Goal: Task Accomplishment & Management: Use online tool/utility

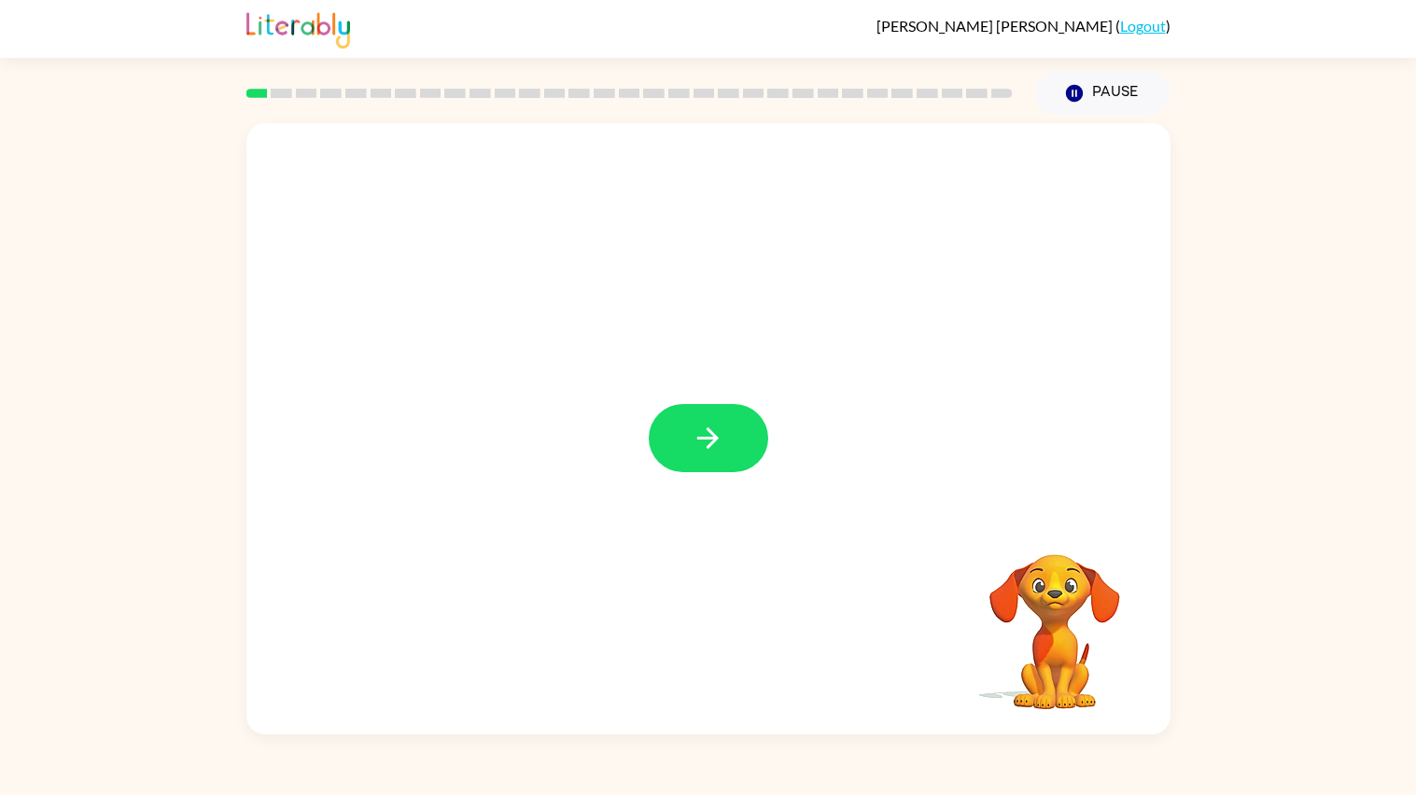
click at [260, 92] on rect at bounding box center [256, 93] width 21 height 9
click at [707, 455] on button "button" at bounding box center [709, 438] width 120 height 68
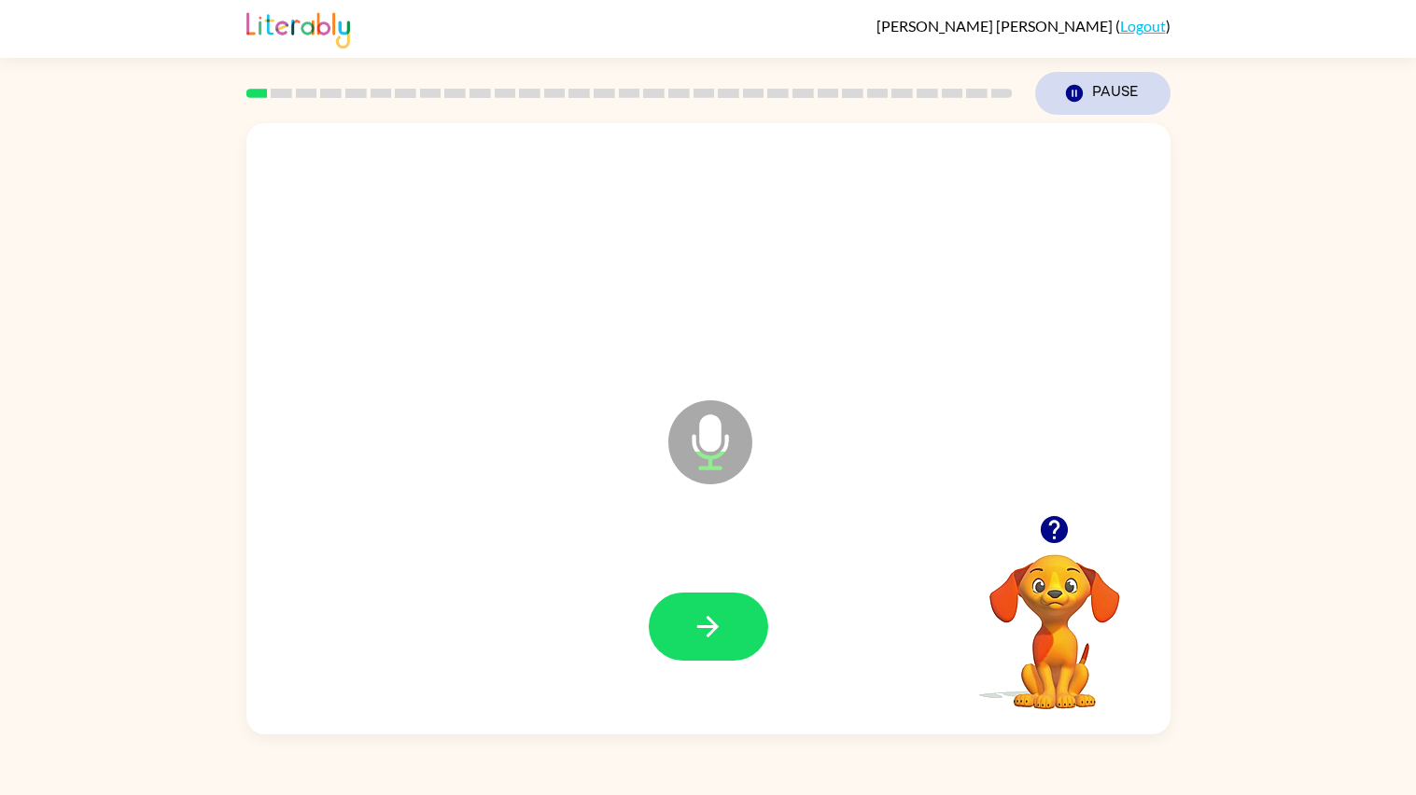
click at [1084, 77] on button "Pause Pause" at bounding box center [1102, 93] width 135 height 43
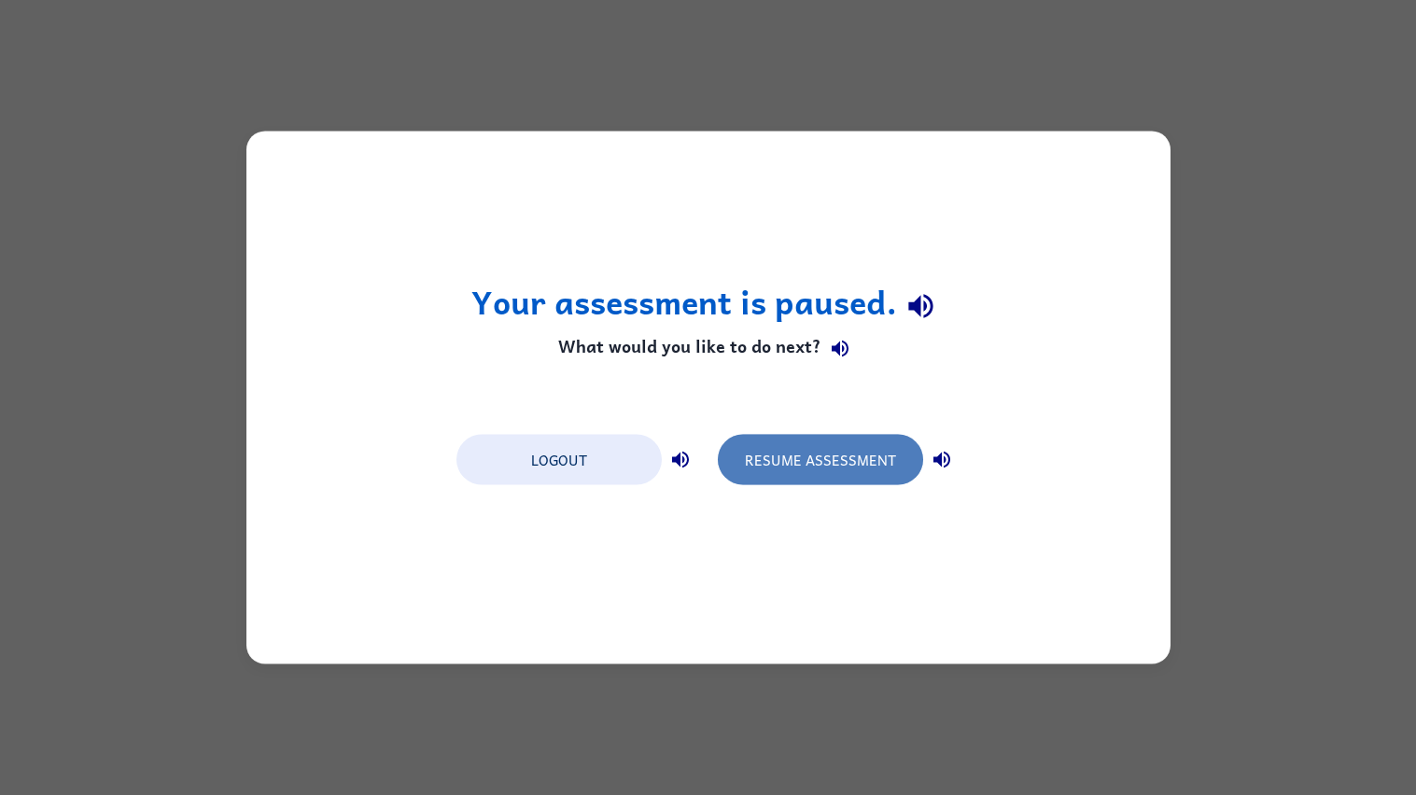
click at [778, 466] on button "Resume Assessment" at bounding box center [820, 460] width 205 height 50
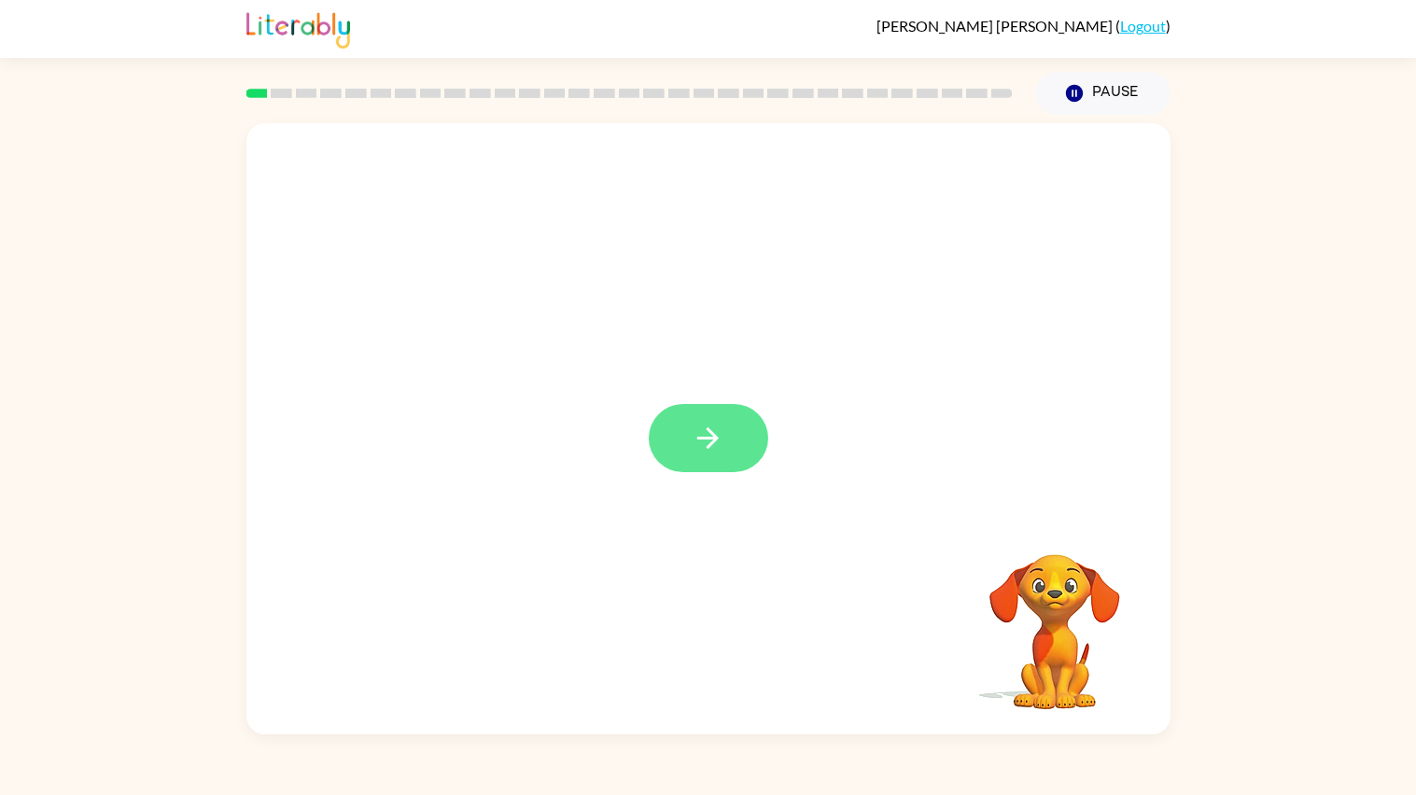
click at [723, 444] on icon "button" at bounding box center [708, 438] width 33 height 33
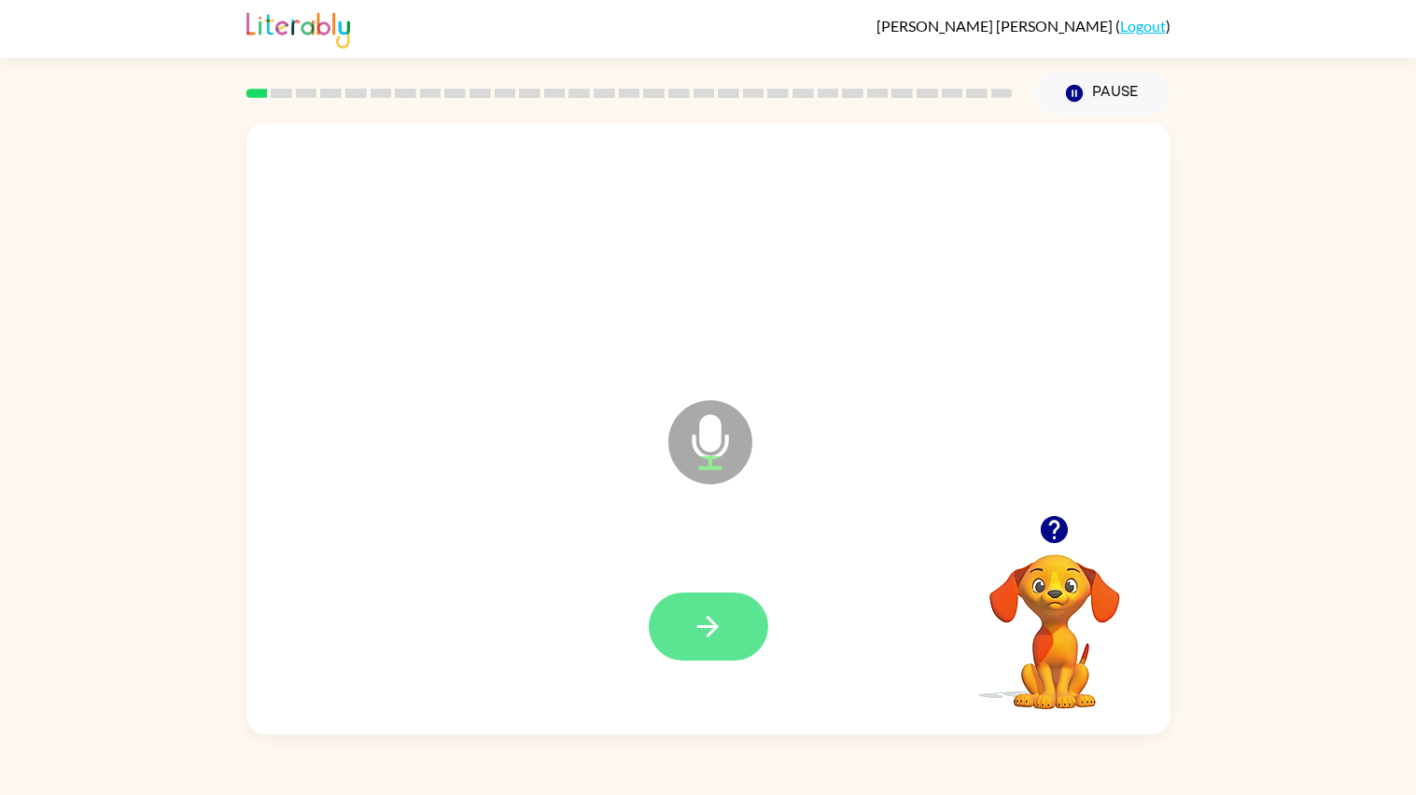
click at [697, 604] on button "button" at bounding box center [709, 627] width 120 height 68
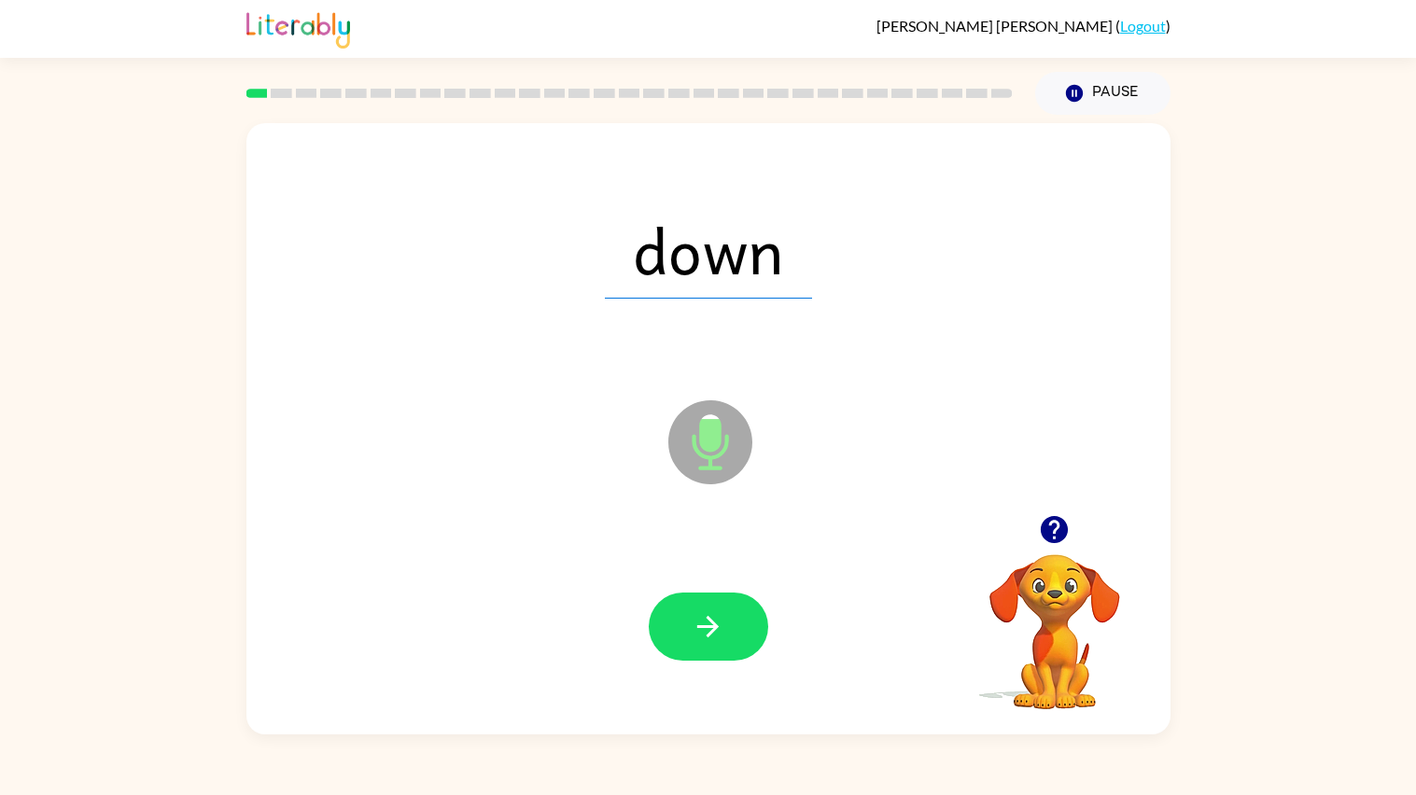
click at [697, 604] on button "button" at bounding box center [709, 627] width 120 height 68
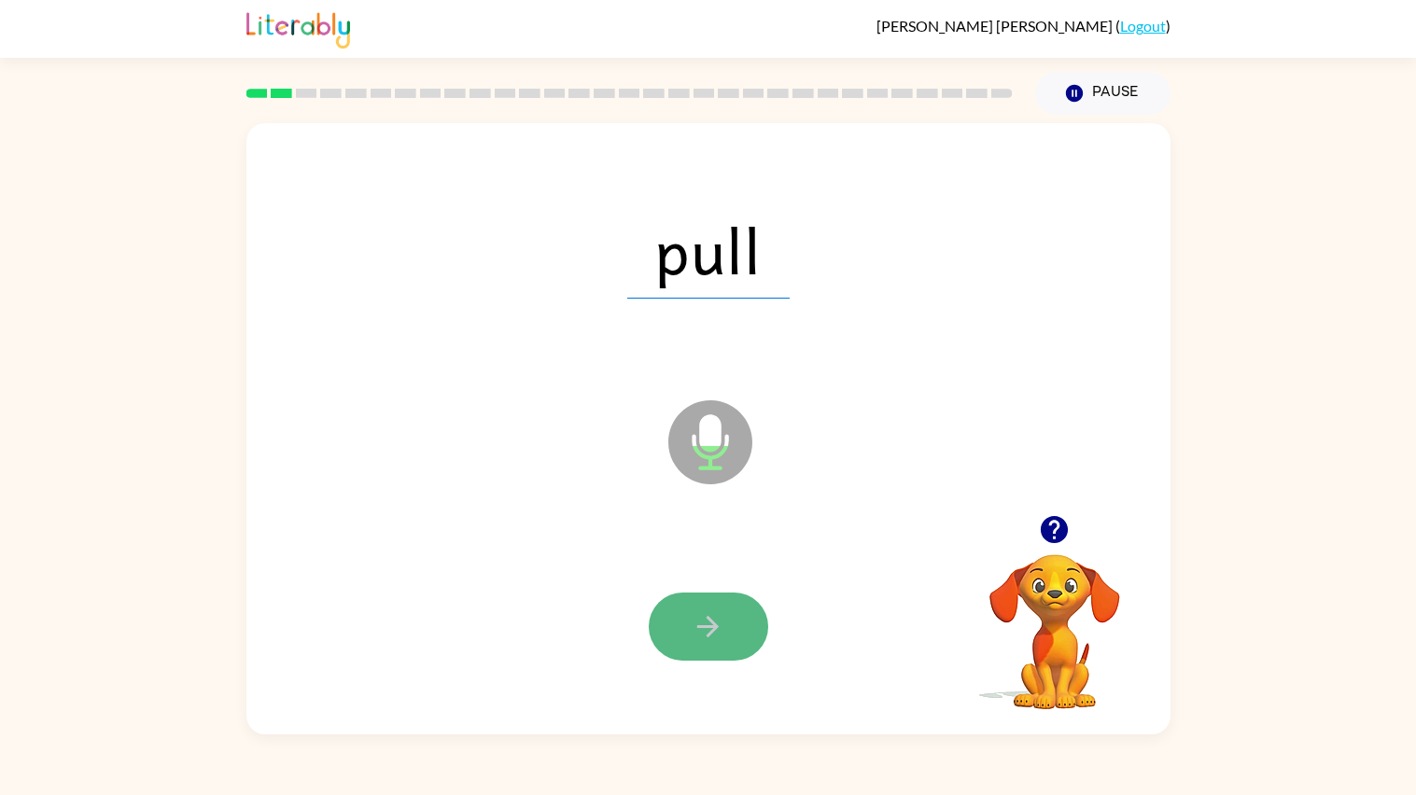
click at [697, 604] on button "button" at bounding box center [709, 627] width 120 height 68
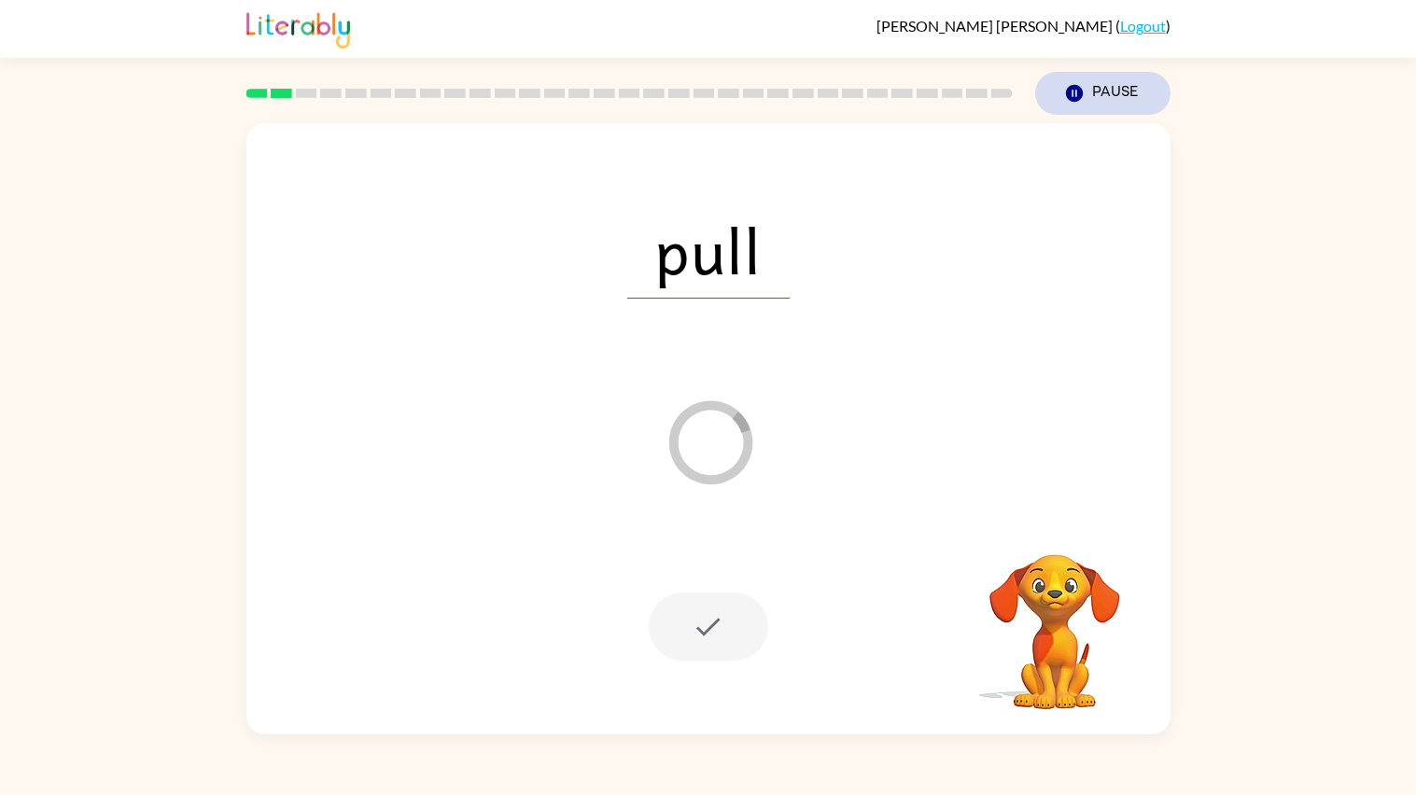
click at [1125, 81] on button "Pause Pause" at bounding box center [1102, 93] width 135 height 43
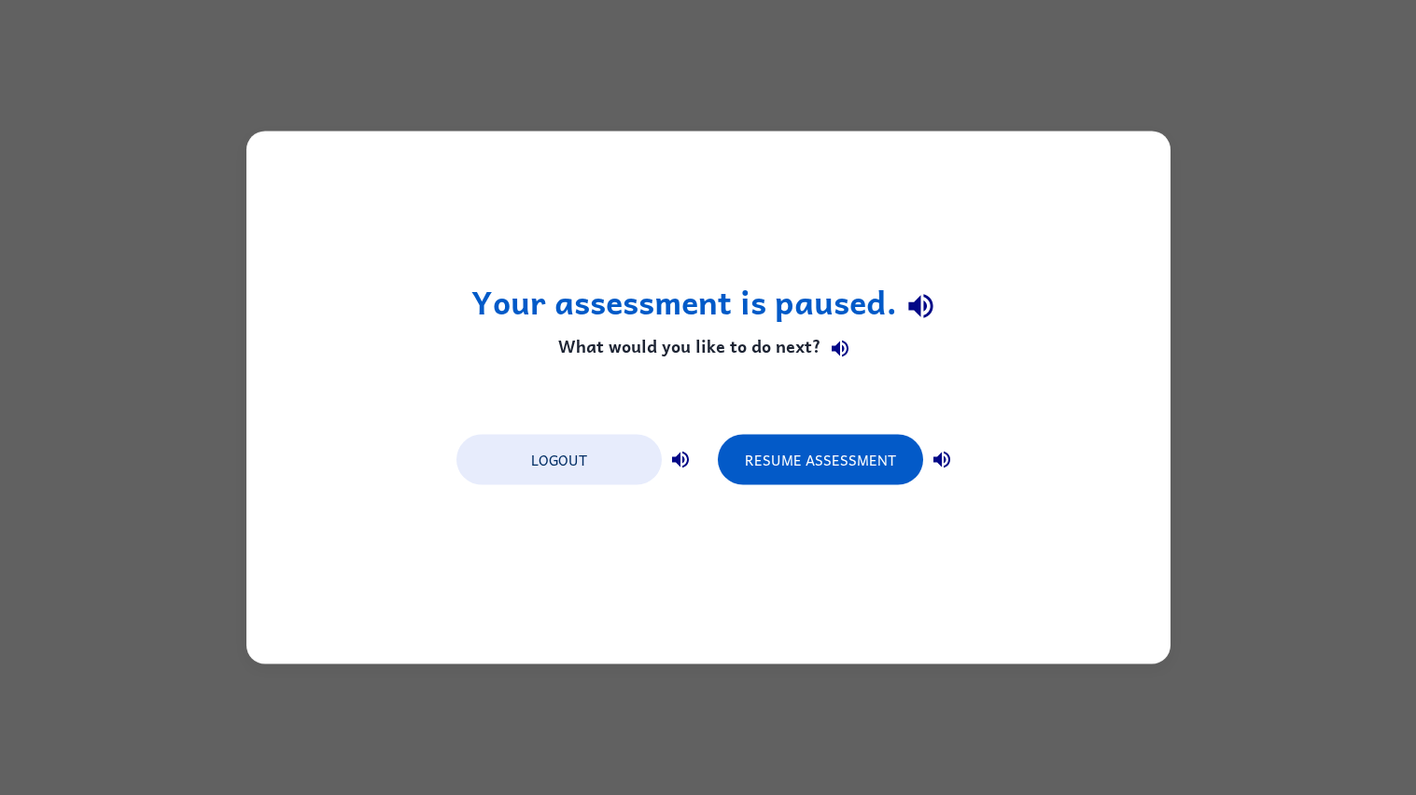
click at [1214, 200] on div "Your assessment is paused. What would you like to do next? Logout Resume Assess…" at bounding box center [708, 397] width 1416 height 795
click at [824, 458] on button "Resume Assessment" at bounding box center [820, 460] width 205 height 50
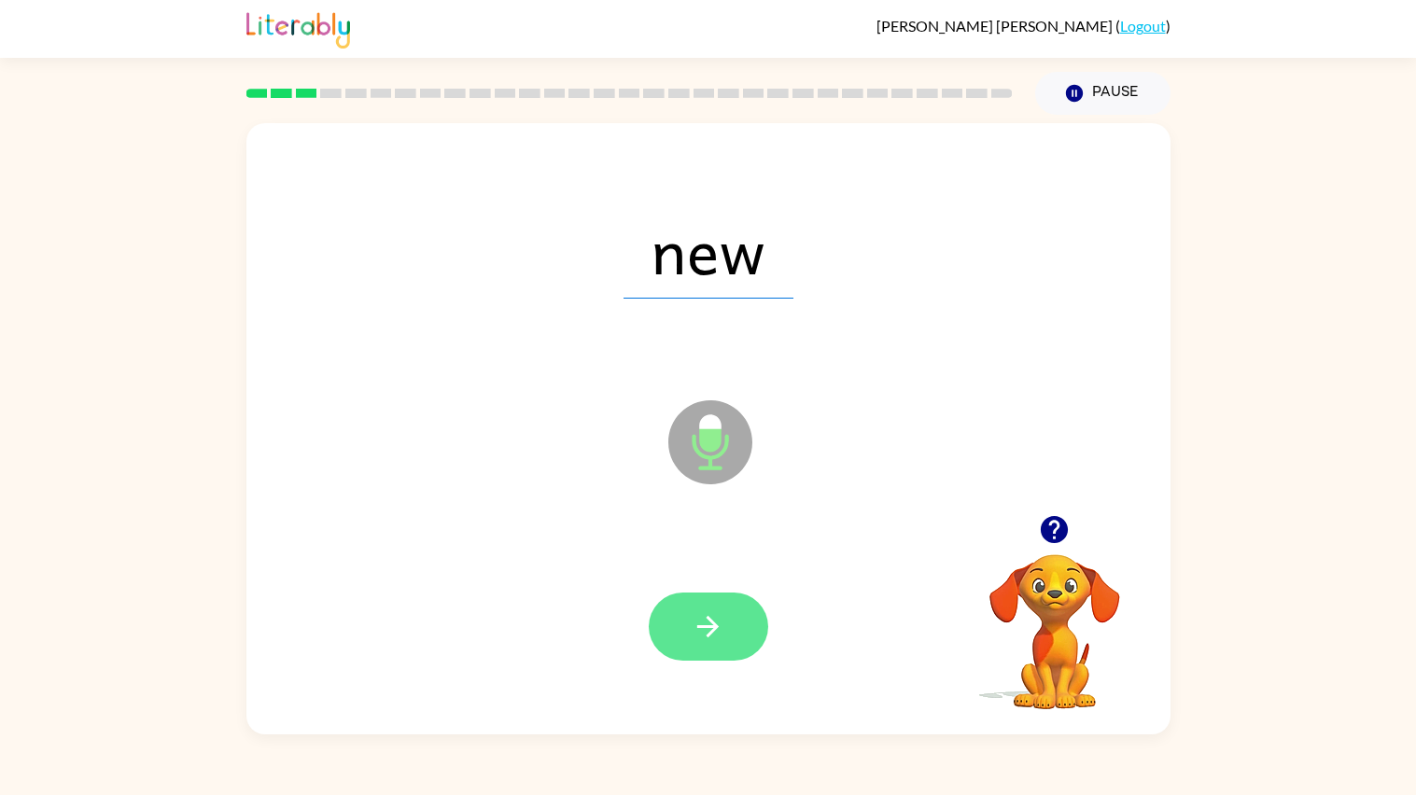
click at [691, 604] on button "button" at bounding box center [709, 627] width 120 height 68
click at [702, 623] on icon "button" at bounding box center [708, 627] width 33 height 33
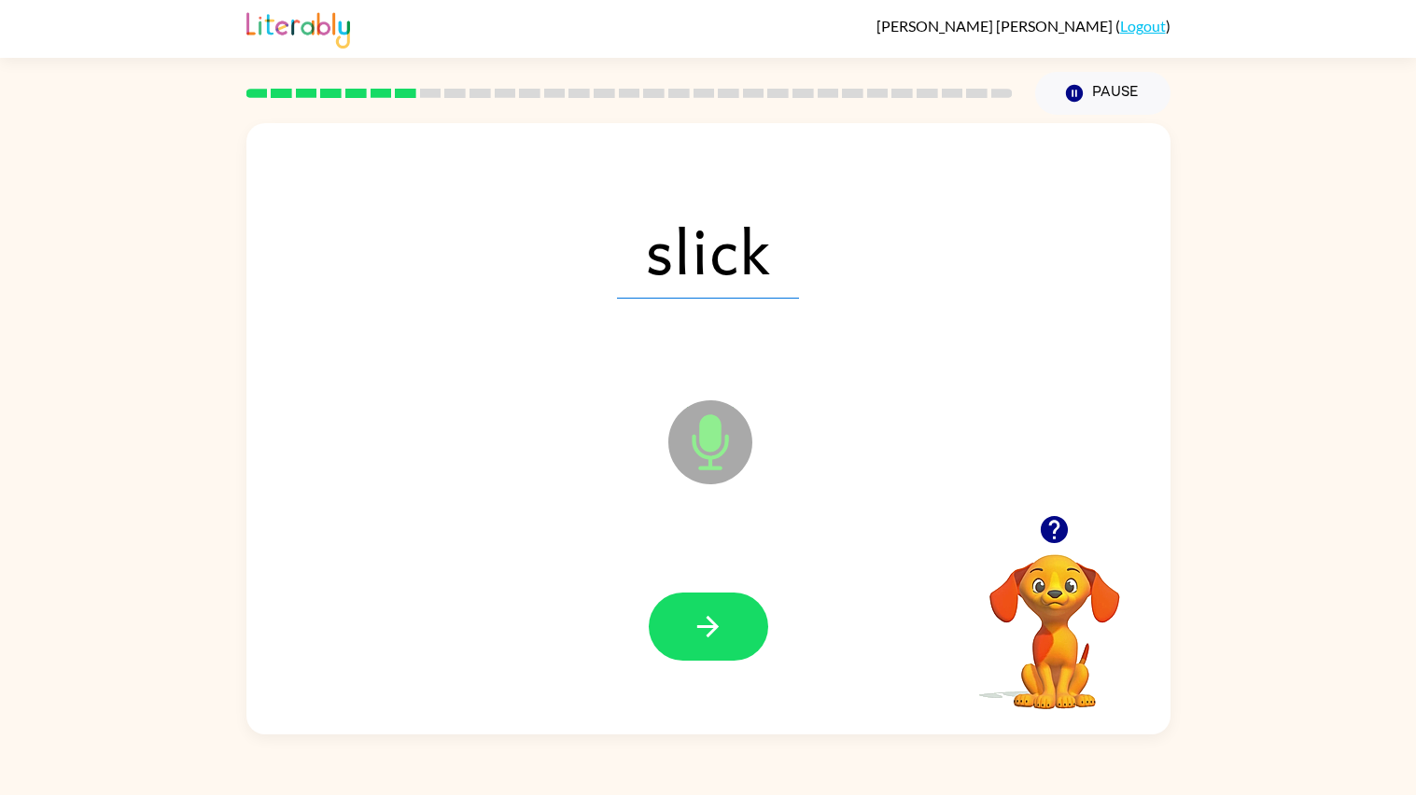
click at [702, 623] on icon "button" at bounding box center [708, 627] width 33 height 33
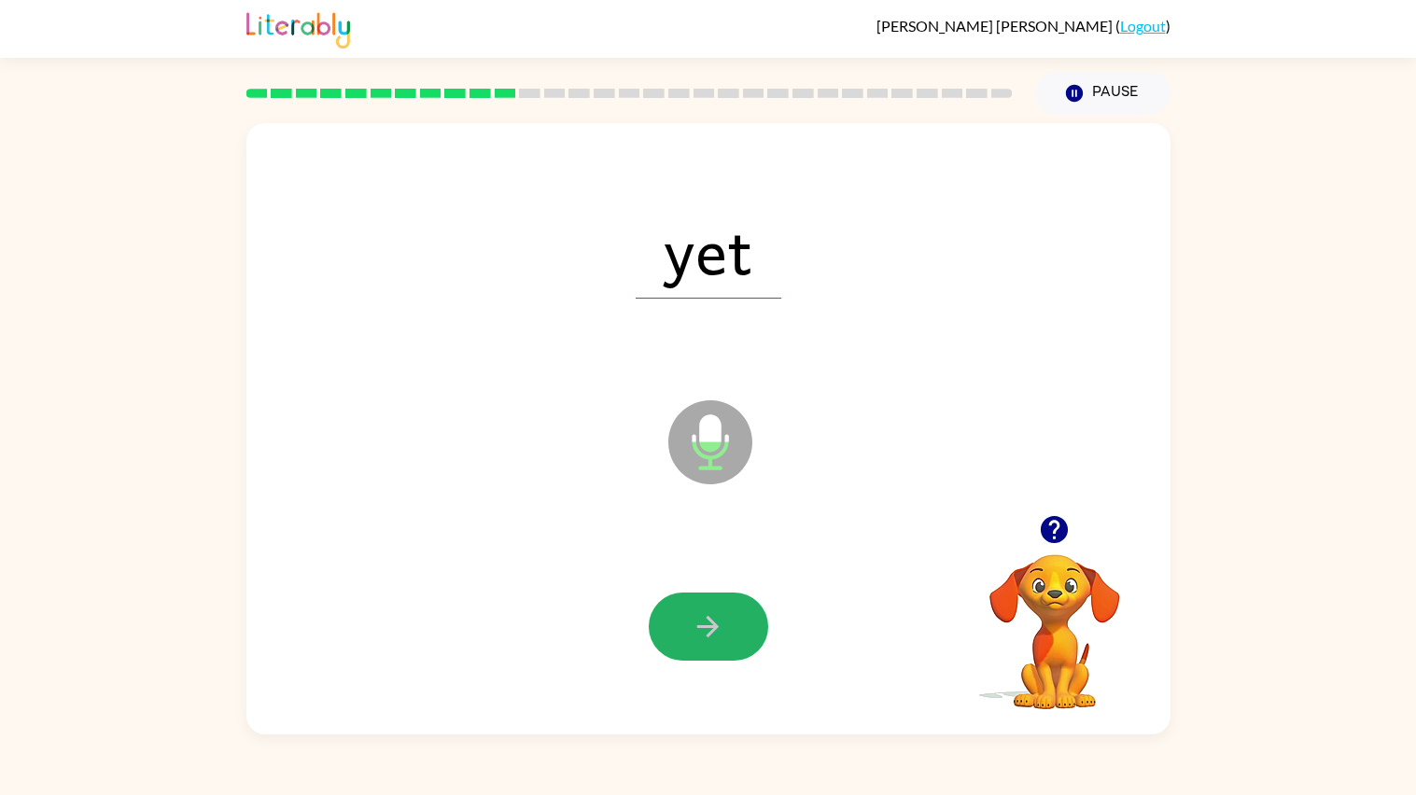
click at [702, 623] on icon "button" at bounding box center [708, 627] width 33 height 33
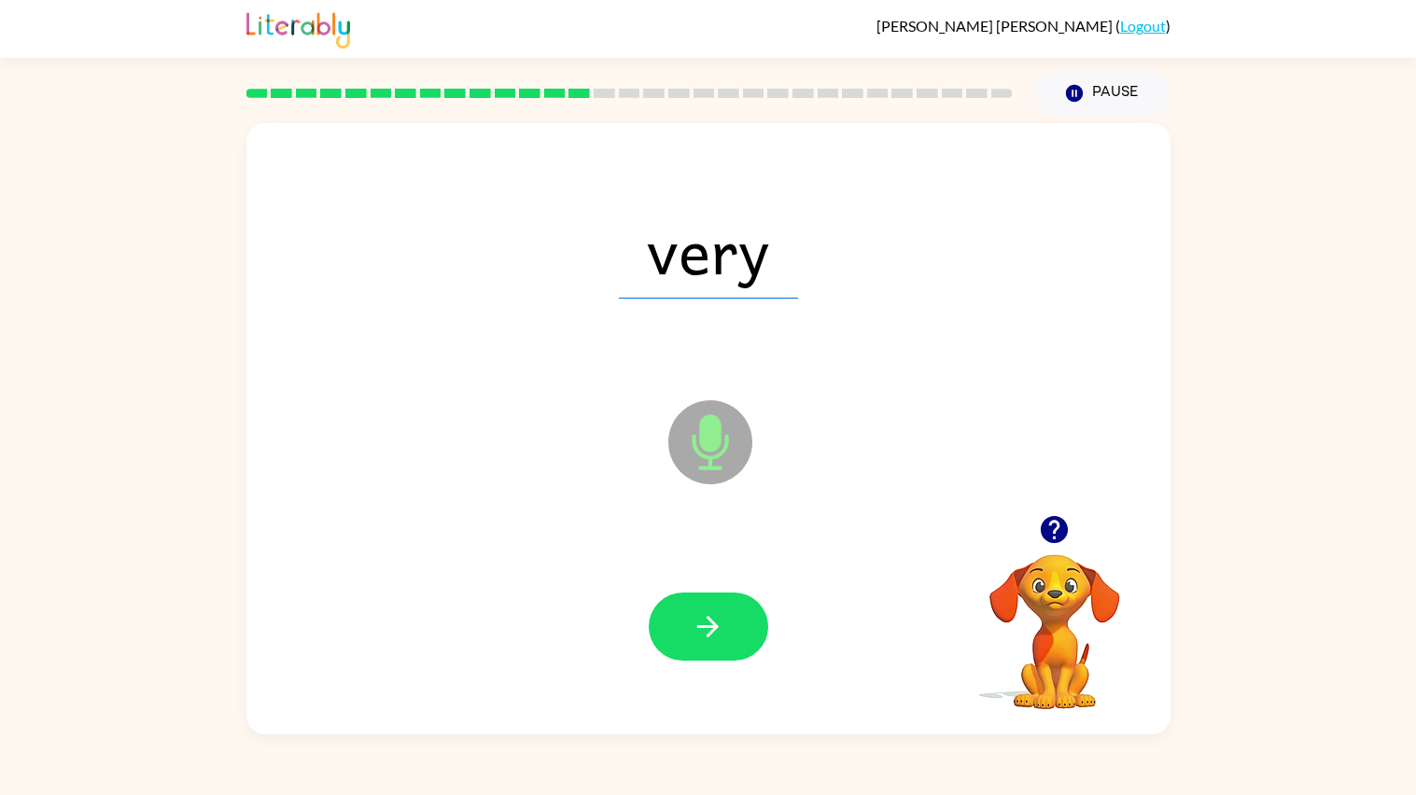
click at [702, 623] on icon "button" at bounding box center [708, 627] width 33 height 33
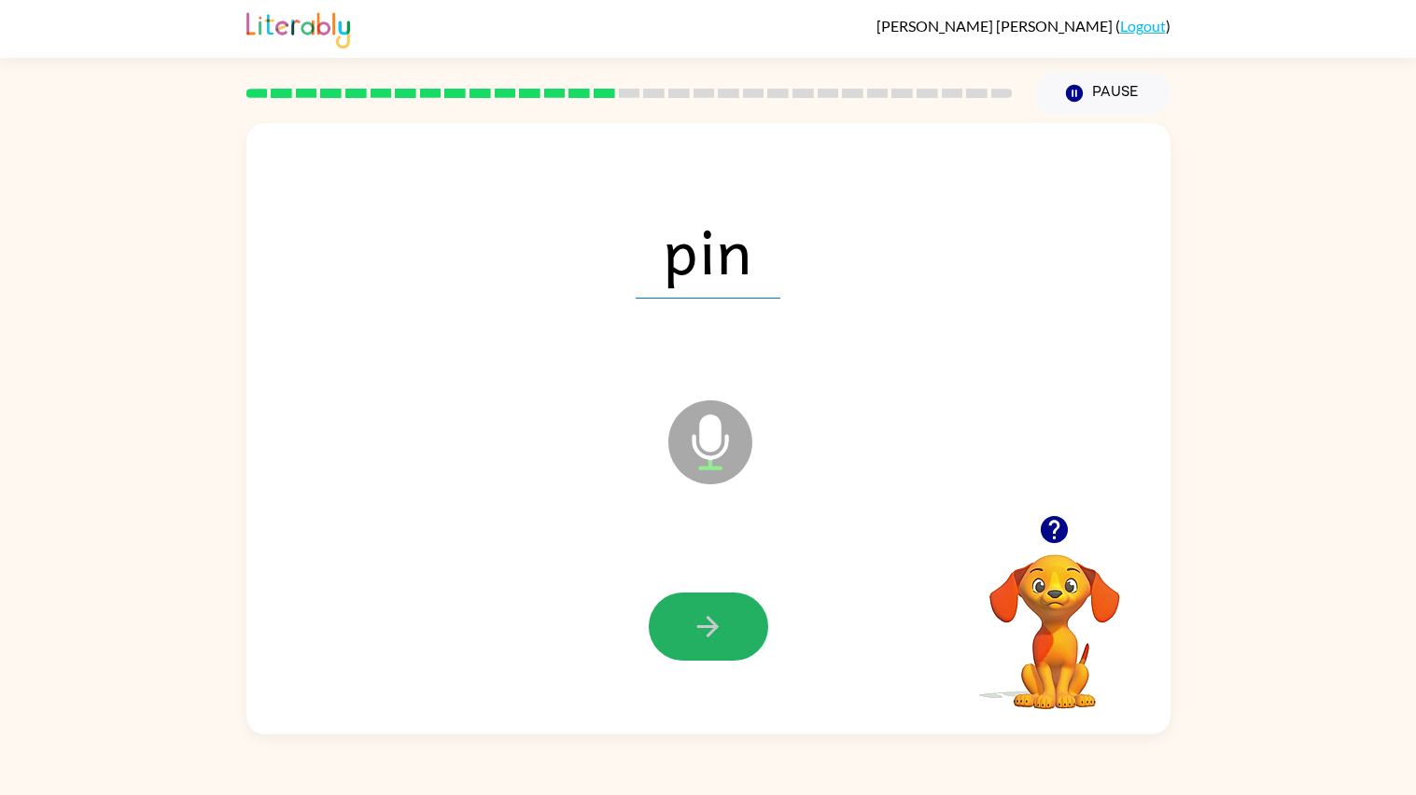
click at [702, 623] on icon "button" at bounding box center [708, 627] width 33 height 33
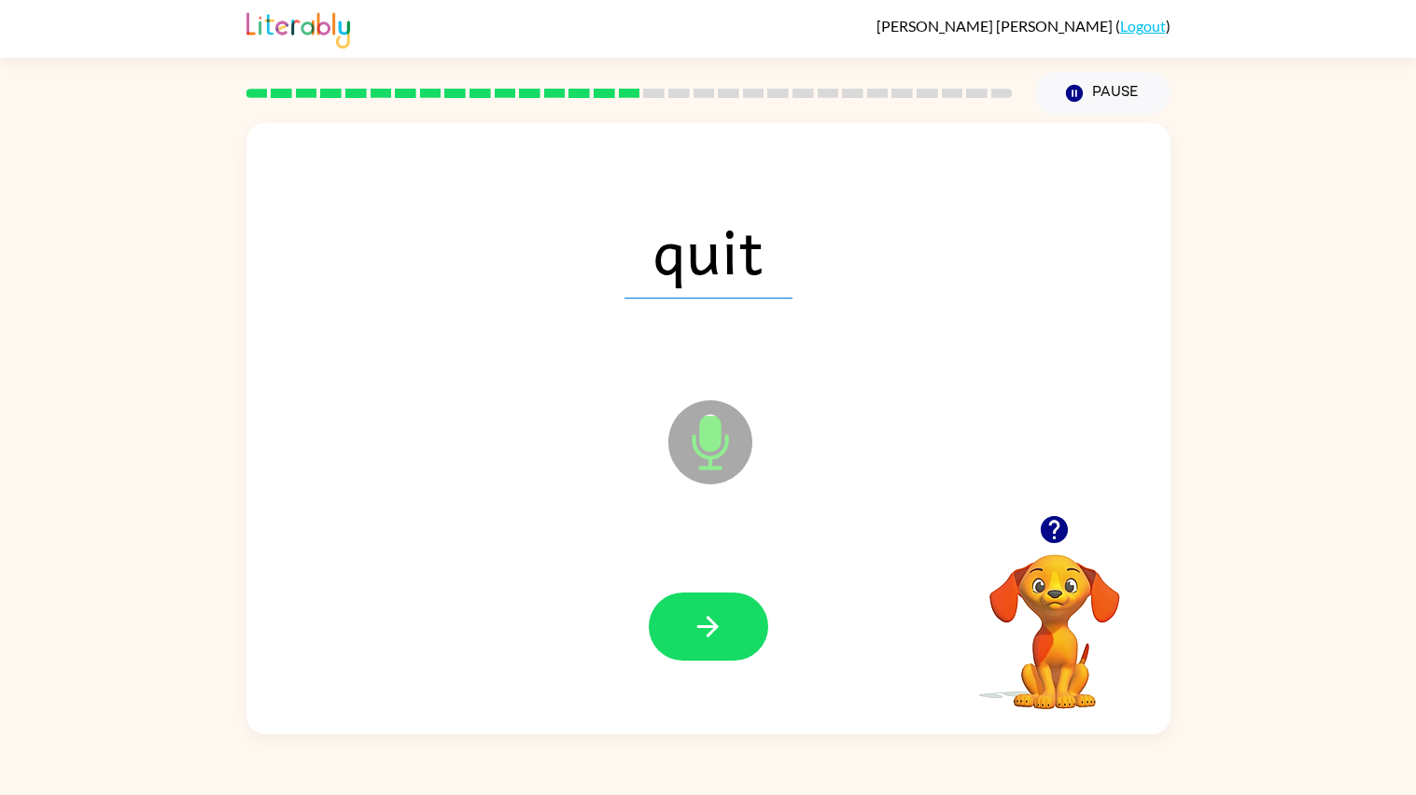
click at [702, 623] on icon "button" at bounding box center [708, 627] width 33 height 33
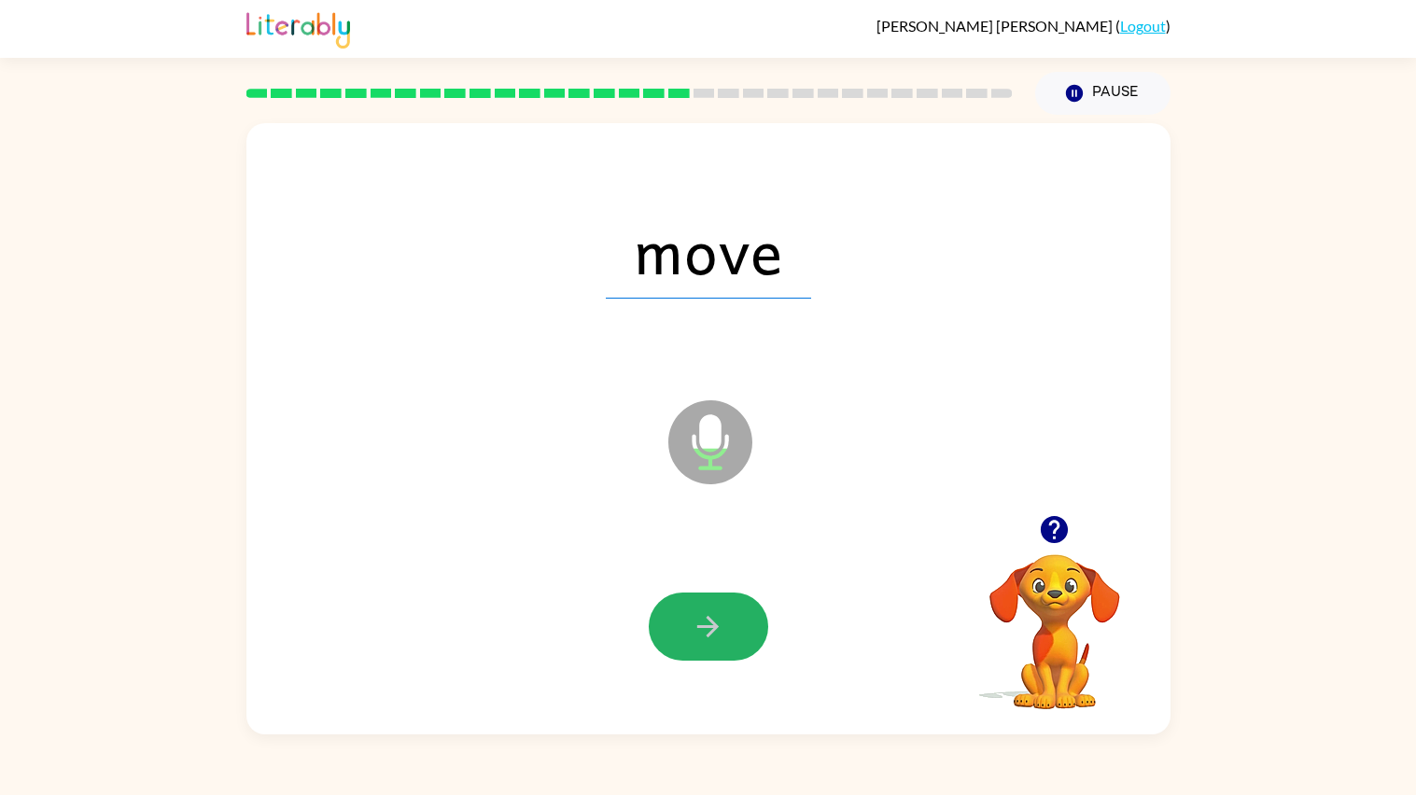
click at [702, 623] on icon "button" at bounding box center [708, 627] width 33 height 33
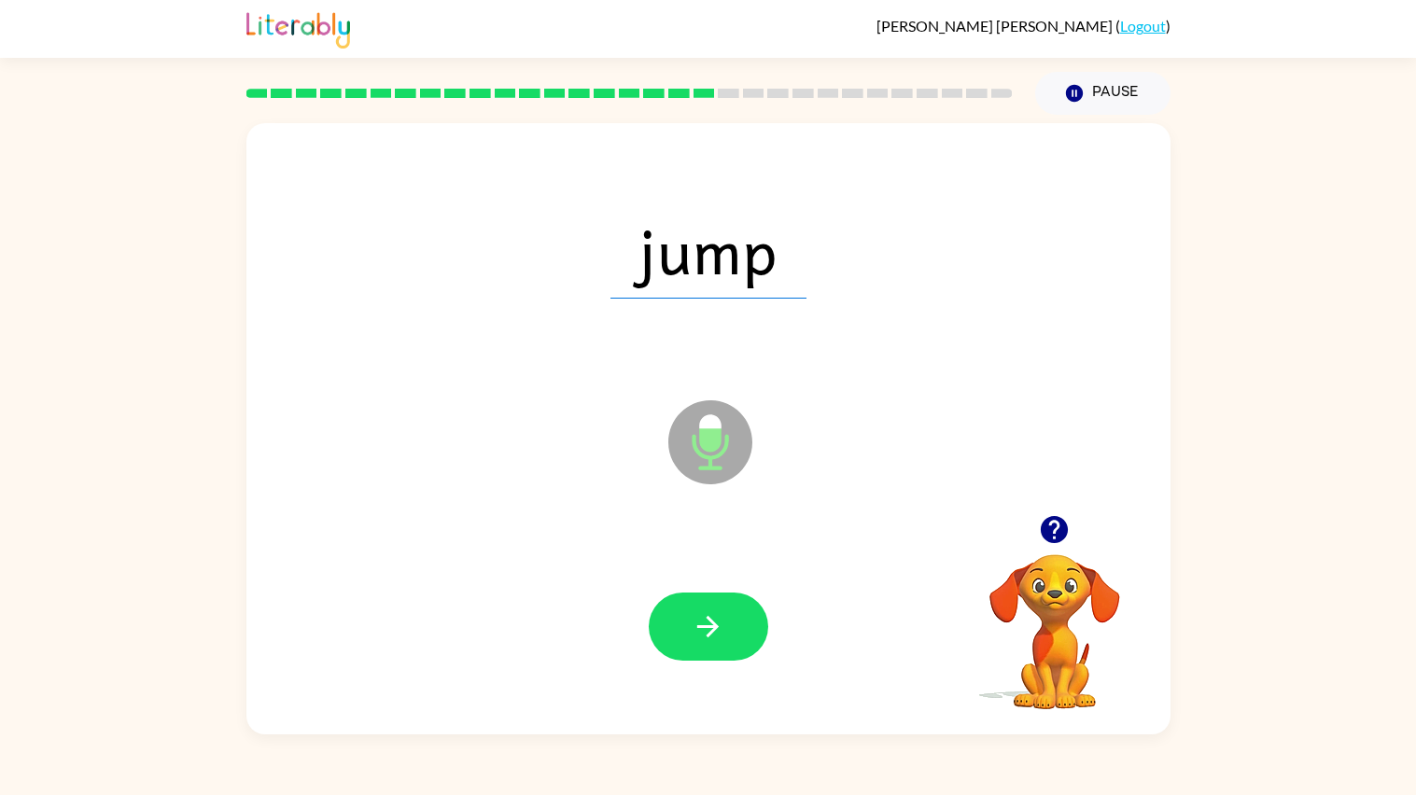
click at [702, 623] on icon "button" at bounding box center [708, 627] width 33 height 33
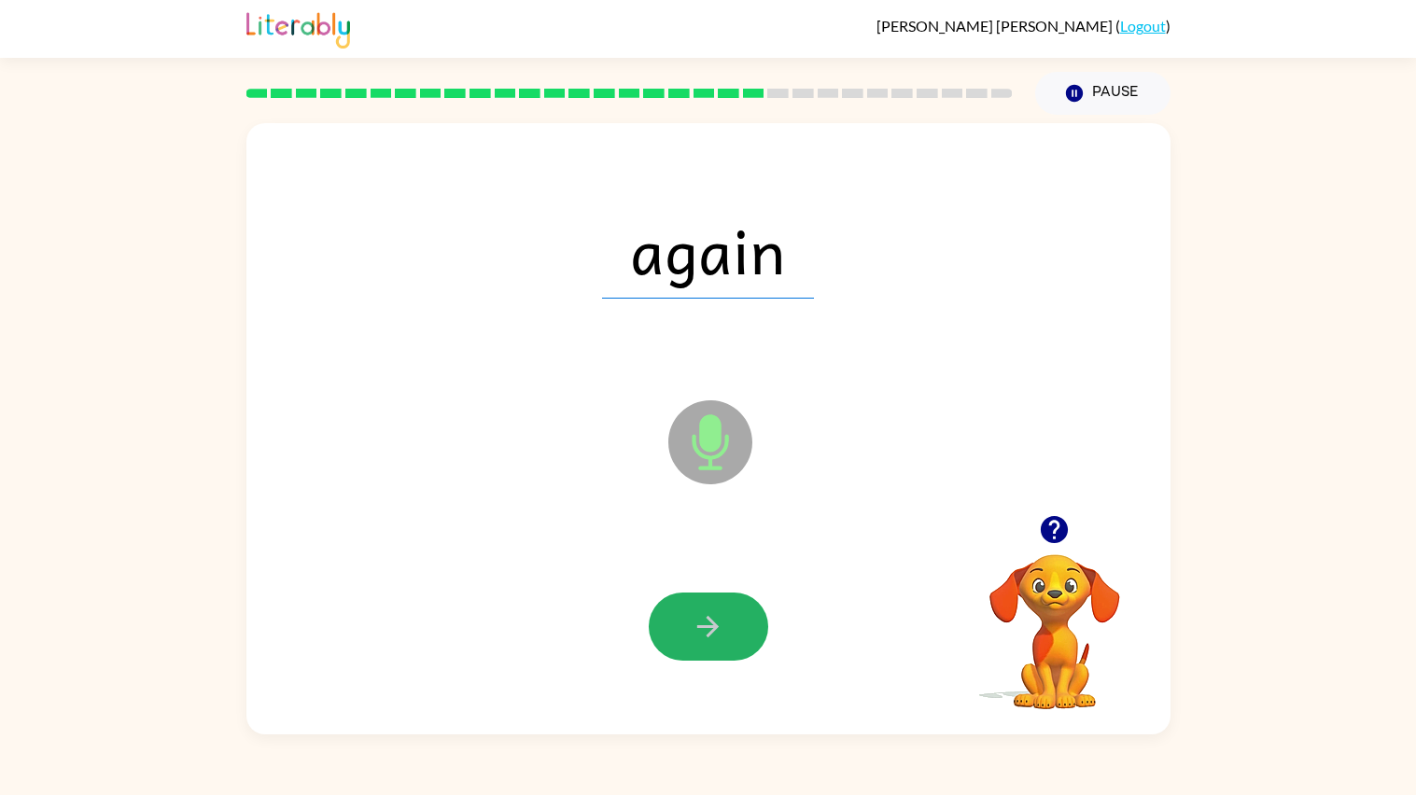
click at [702, 623] on icon "button" at bounding box center [708, 627] width 33 height 33
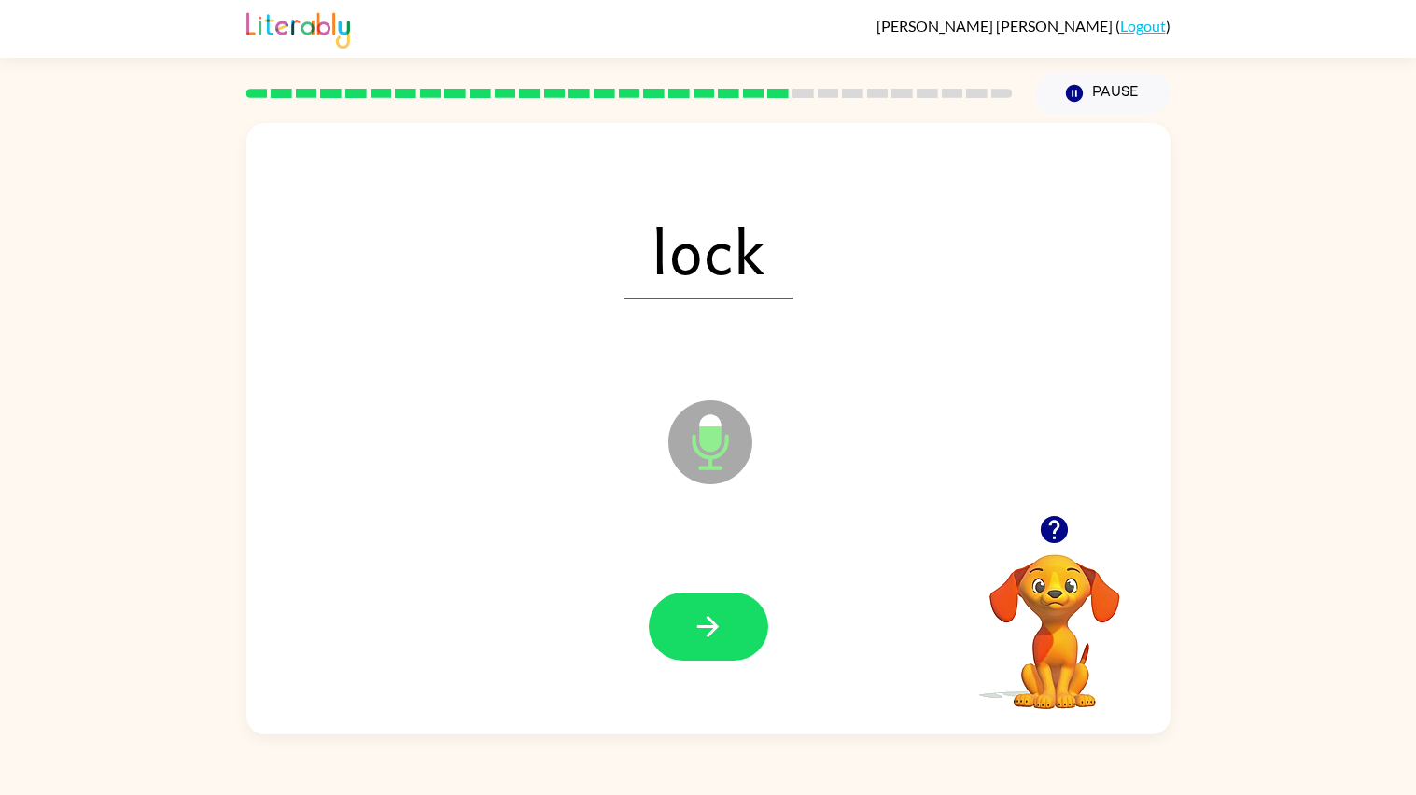
click at [702, 623] on icon "button" at bounding box center [708, 627] width 33 height 33
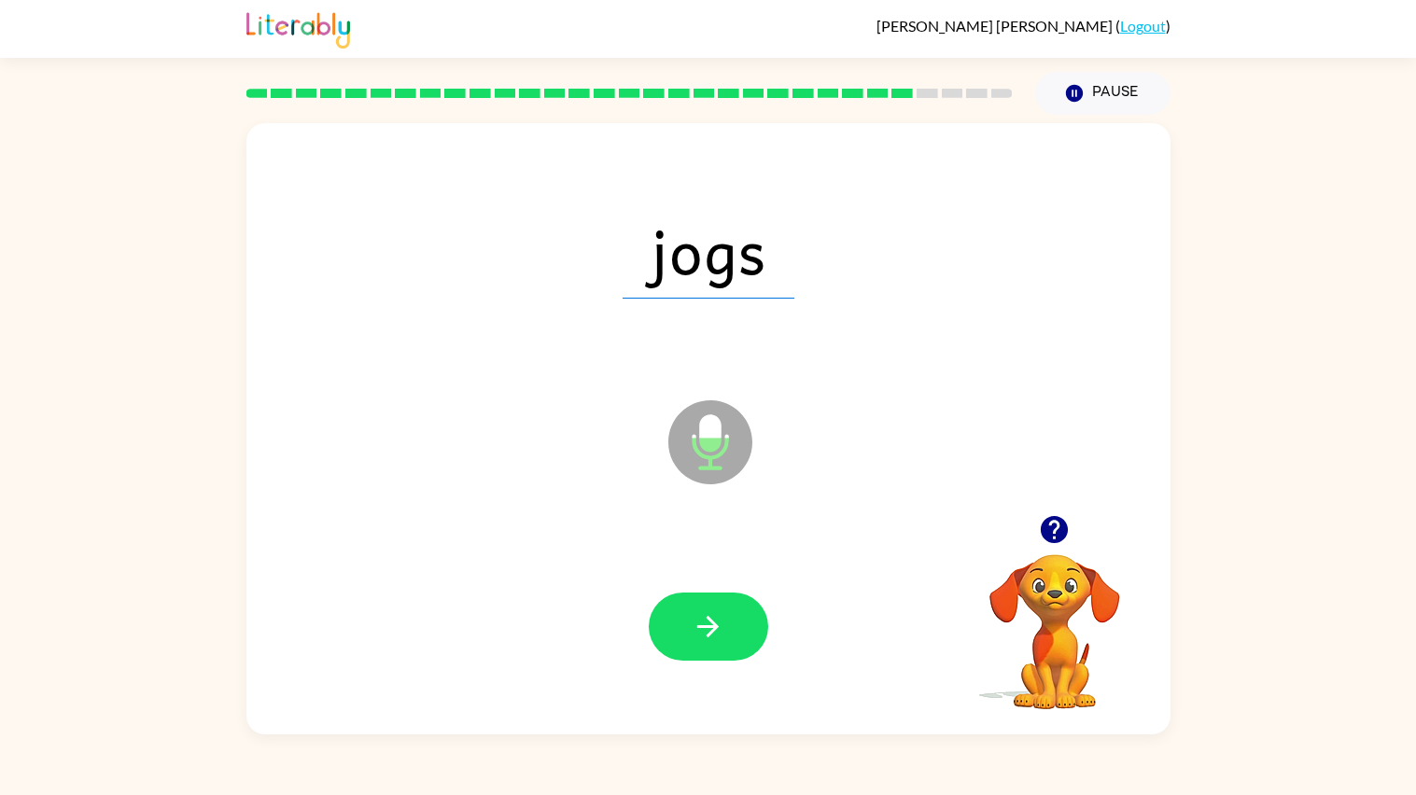
click at [702, 623] on icon "button" at bounding box center [708, 627] width 33 height 33
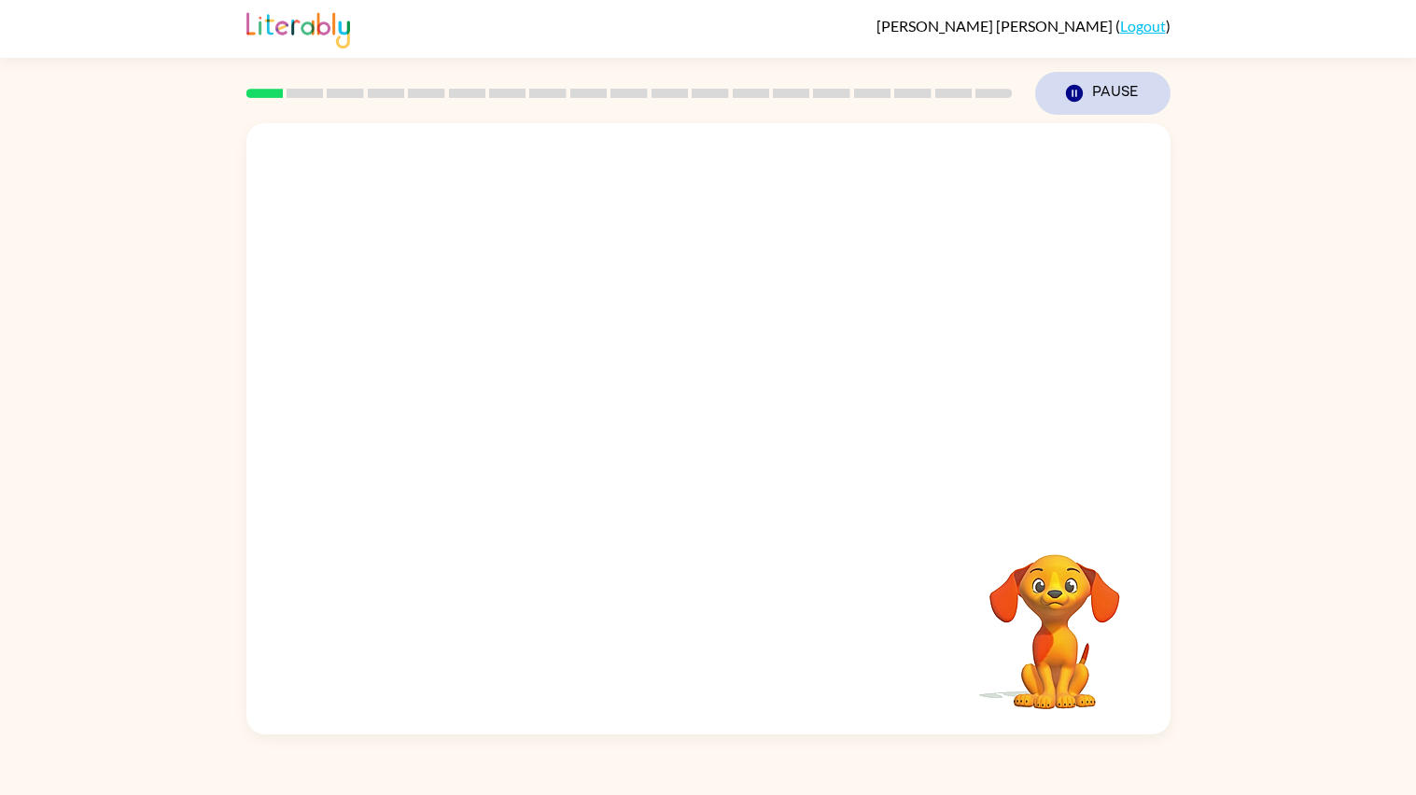
click at [1098, 80] on button "Pause Pause" at bounding box center [1102, 93] width 135 height 43
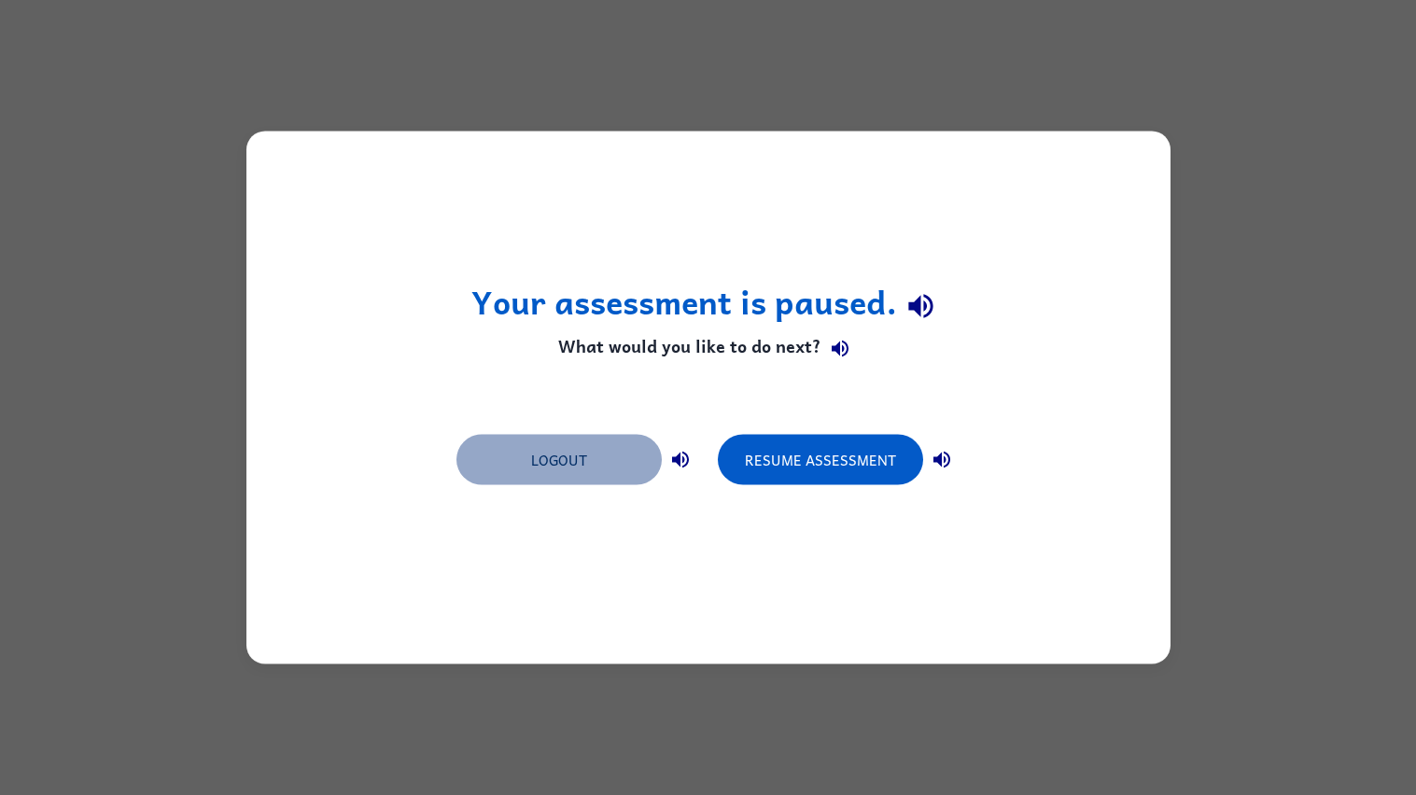
click at [599, 475] on button "Logout" at bounding box center [559, 460] width 205 height 50
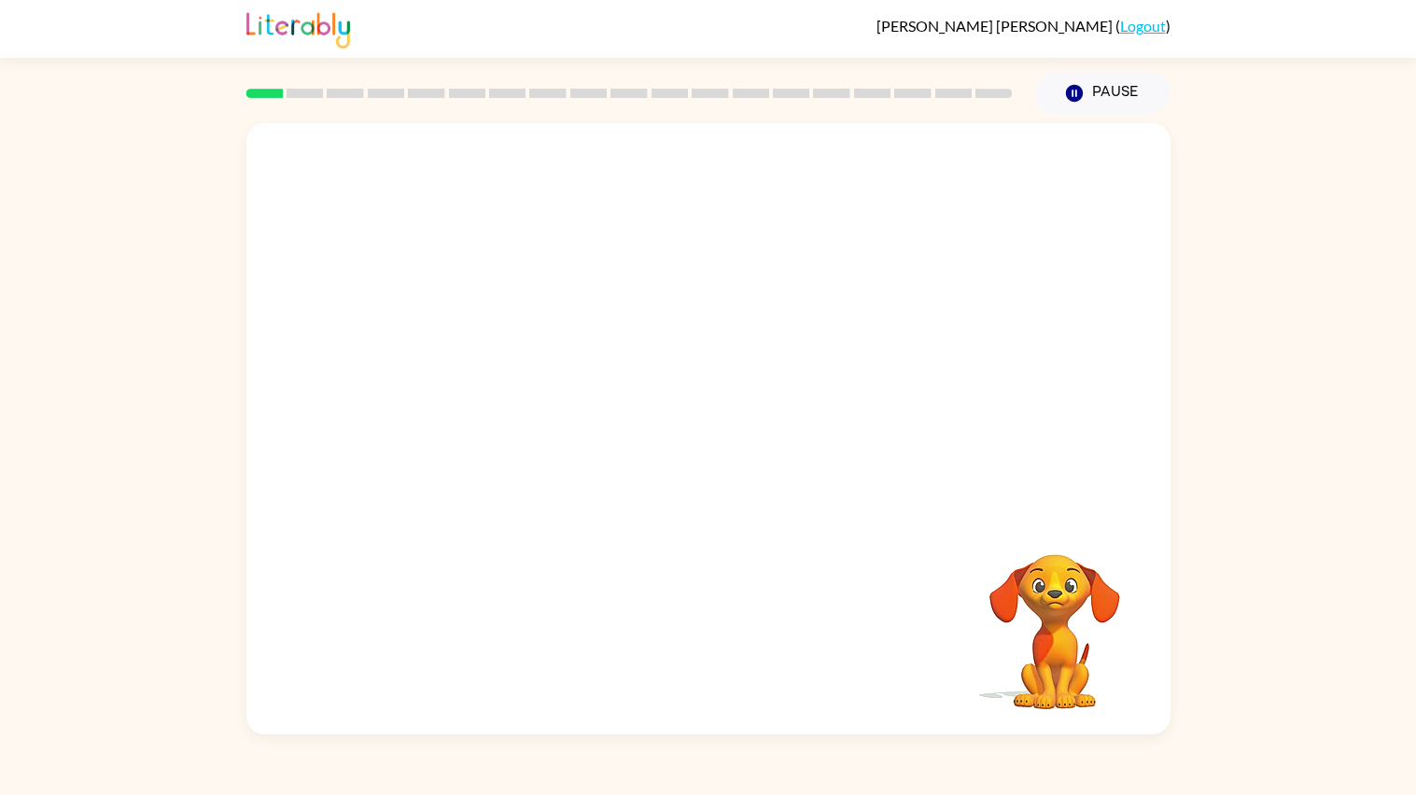
click at [609, 281] on div at bounding box center [708, 319] width 924 height 392
click at [633, 414] on div at bounding box center [708, 319] width 924 height 392
click at [634, 331] on video "Your browser must support playing .mp4 files to use Literably. Please try using…" at bounding box center [708, 319] width 924 height 392
click at [735, 387] on video "Your browser must support playing .mp4 files to use Literably. Please try using…" at bounding box center [708, 319] width 924 height 392
click at [706, 437] on div at bounding box center [709, 438] width 120 height 68
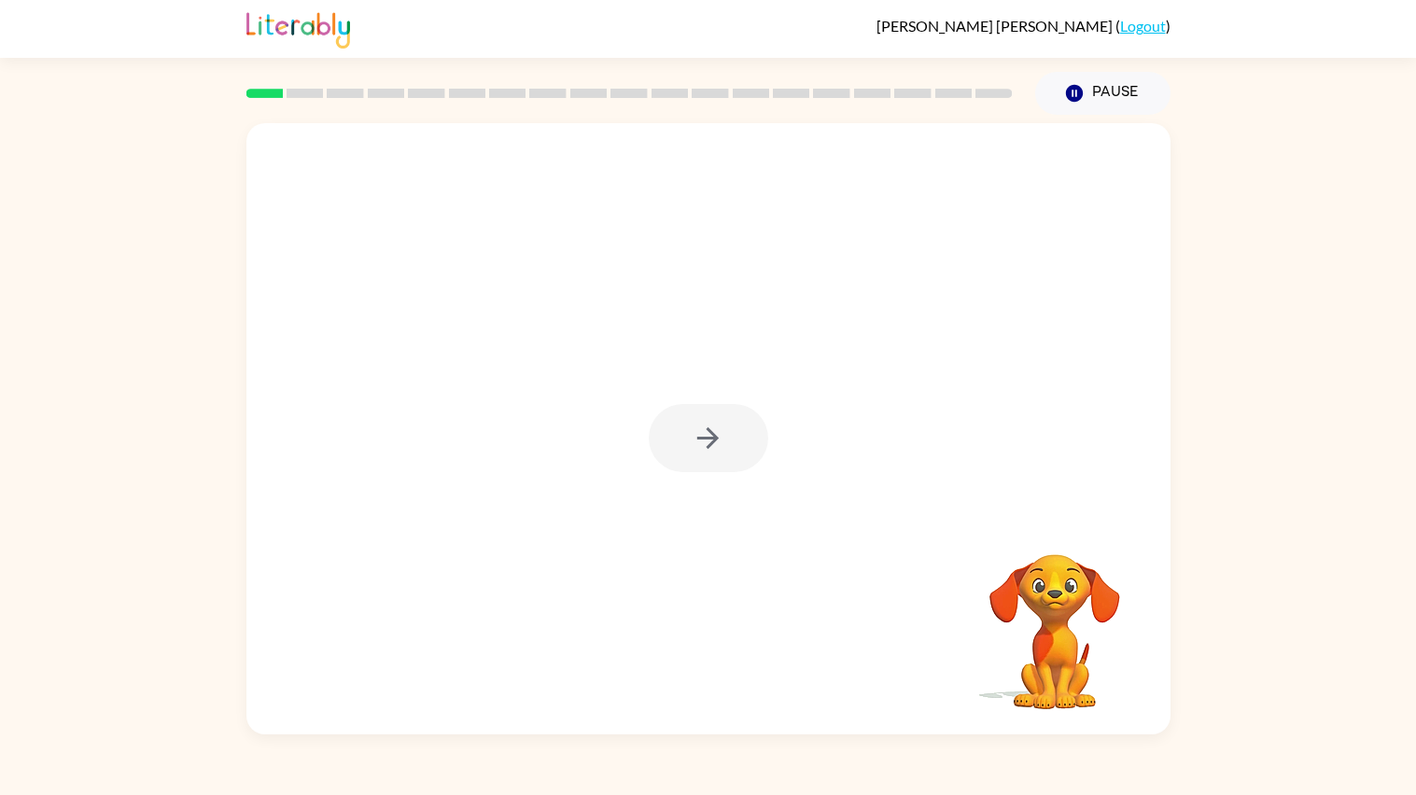
click at [705, 443] on div at bounding box center [709, 438] width 120 height 68
click at [705, 444] on icon "button" at bounding box center [708, 438] width 33 height 33
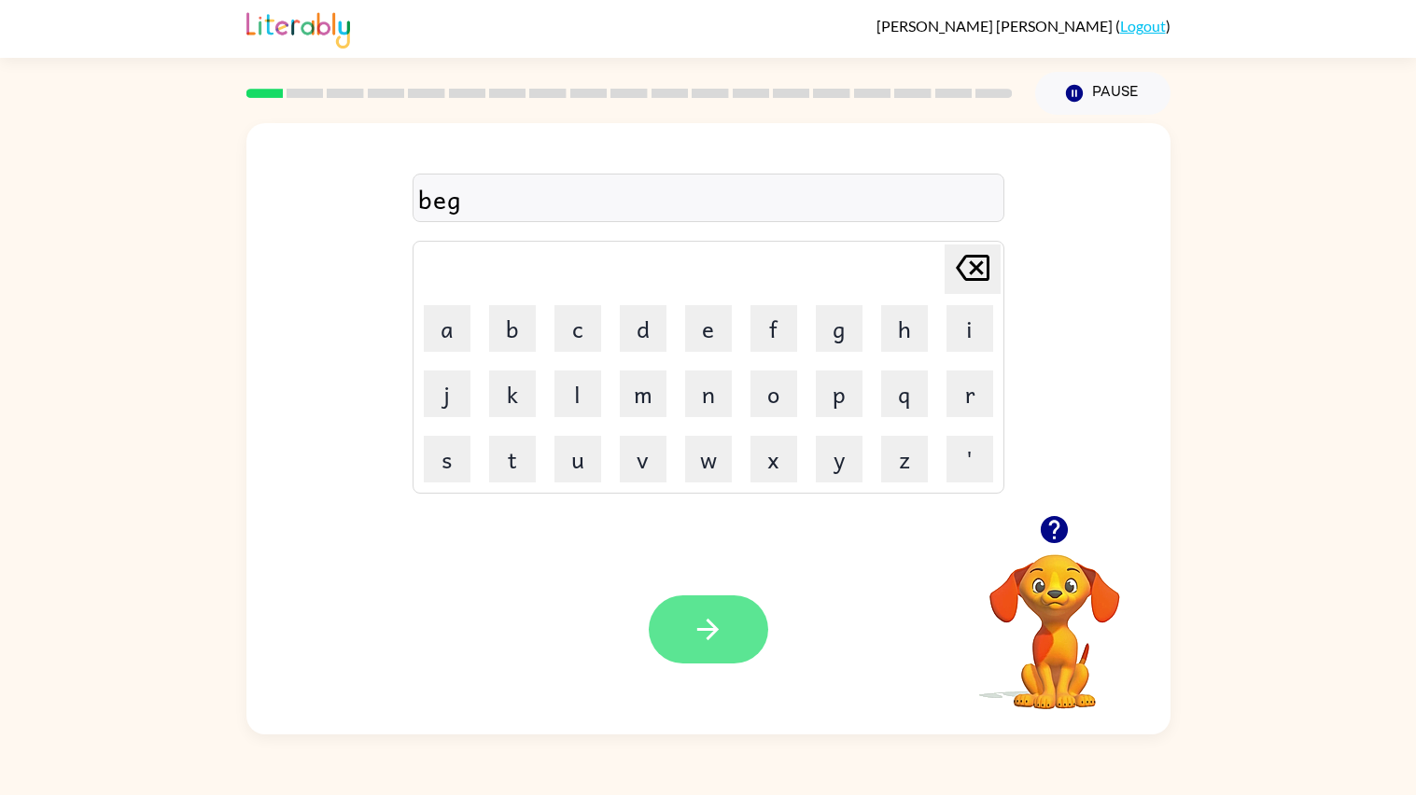
click at [702, 645] on icon "button" at bounding box center [708, 629] width 33 height 33
click at [704, 613] on button "button" at bounding box center [709, 630] width 120 height 68
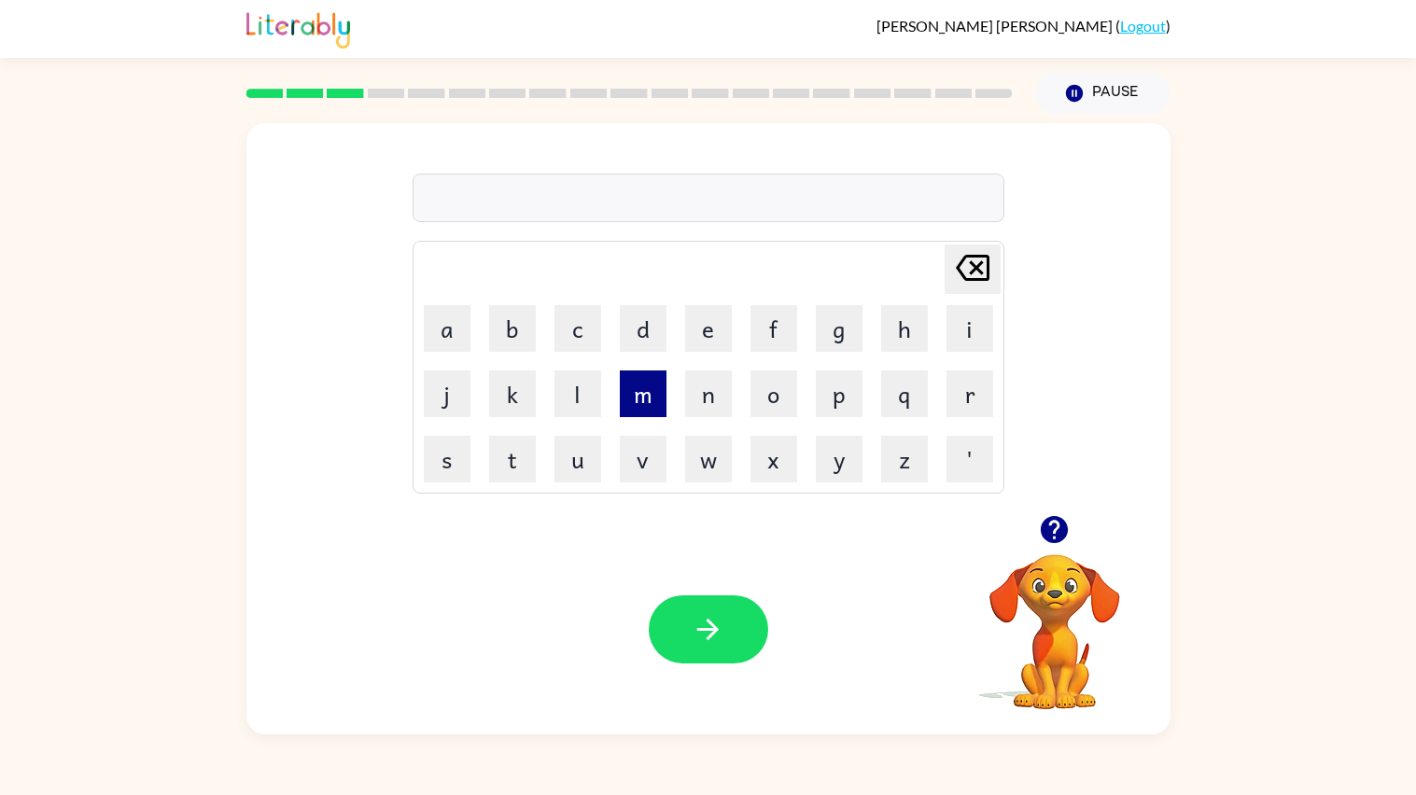
click at [644, 397] on button "m" at bounding box center [643, 394] width 47 height 47
type button "m"
click at [706, 624] on icon "button" at bounding box center [708, 629] width 33 height 33
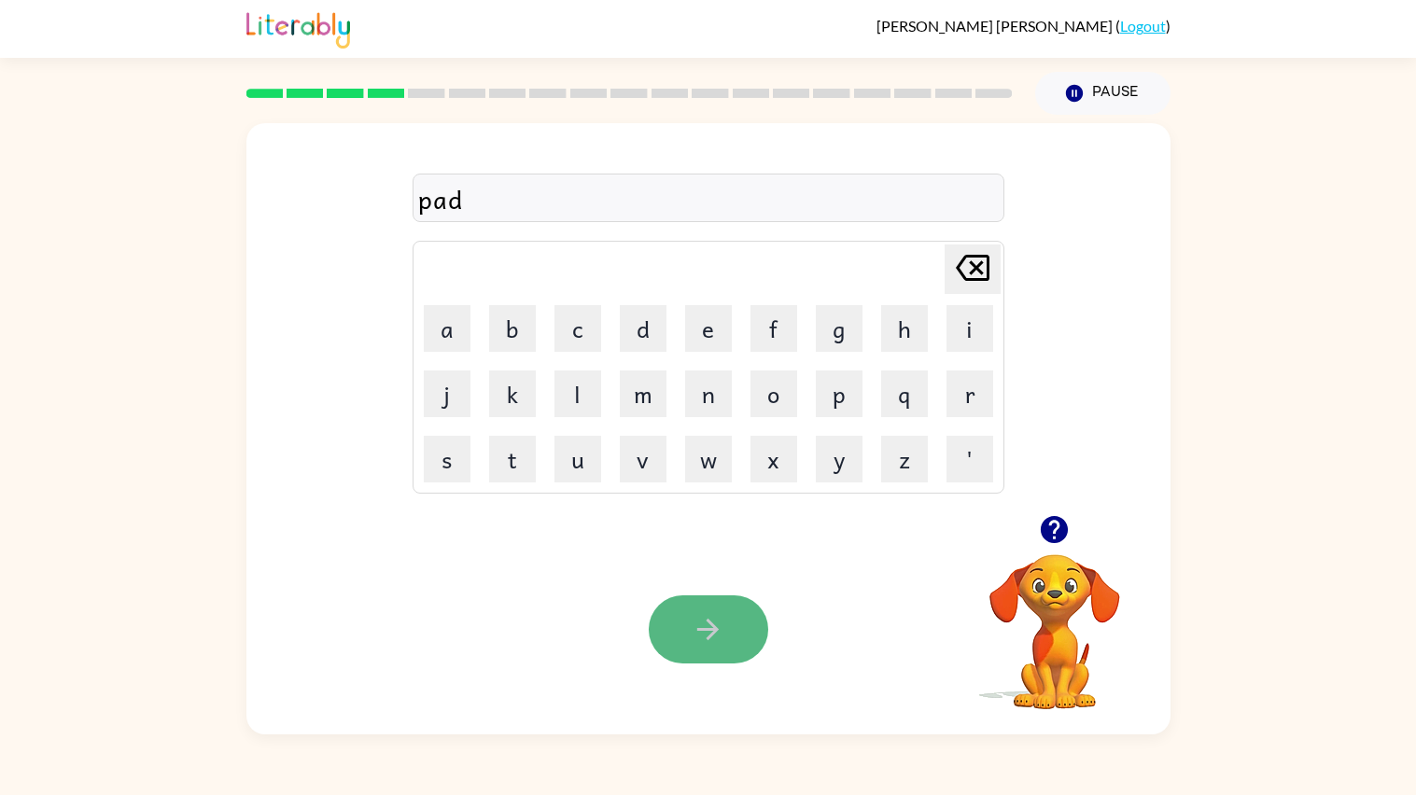
click at [699, 611] on button "button" at bounding box center [709, 630] width 120 height 68
click at [697, 627] on icon "button" at bounding box center [708, 629] width 33 height 33
click at [669, 655] on button "button" at bounding box center [709, 630] width 120 height 68
click at [677, 636] on button "button" at bounding box center [709, 630] width 120 height 68
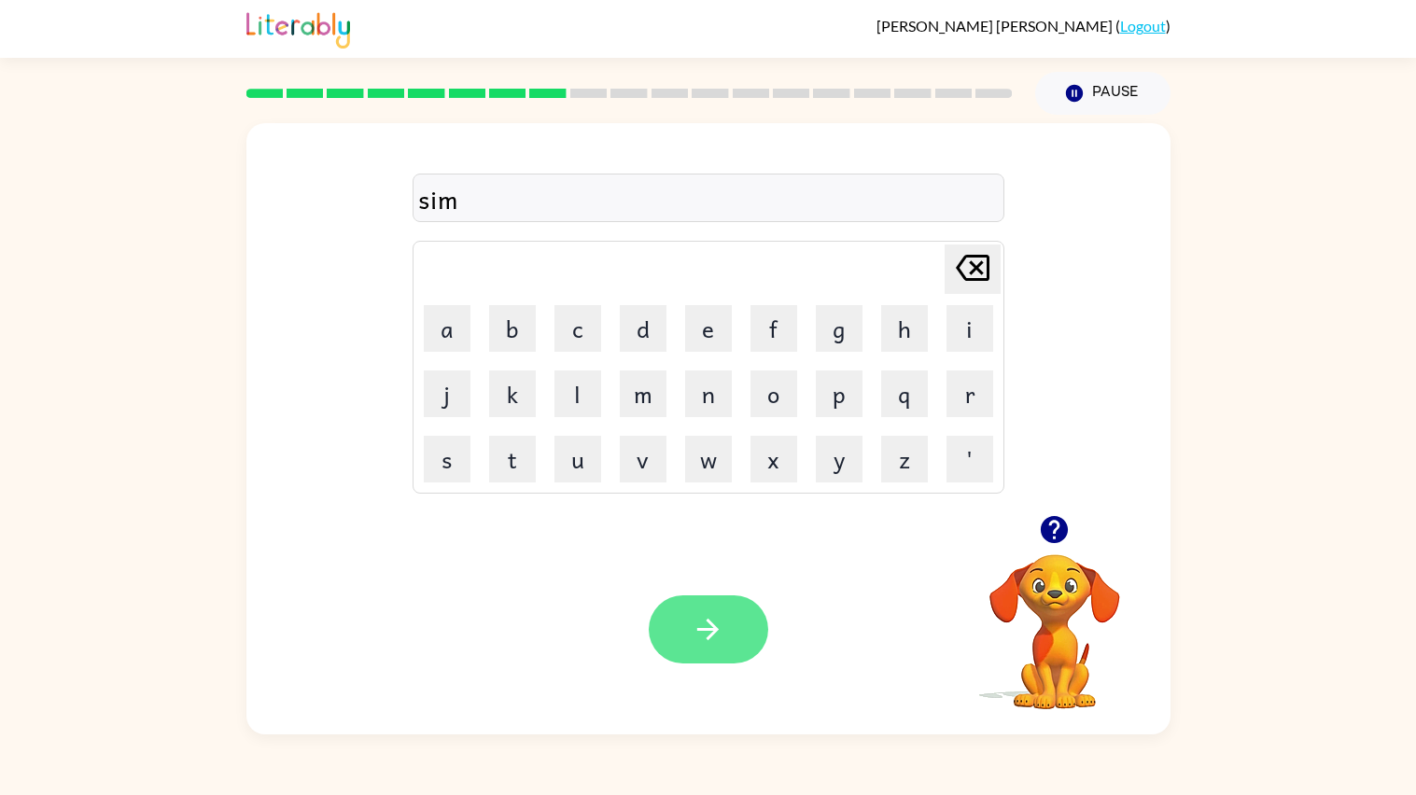
click at [683, 627] on button "button" at bounding box center [709, 630] width 120 height 68
click at [683, 633] on button "button" at bounding box center [709, 630] width 120 height 68
click at [679, 662] on button "button" at bounding box center [709, 630] width 120 height 68
click at [732, 663] on button "button" at bounding box center [709, 630] width 120 height 68
click at [705, 666] on div "Your browser must support playing .mp4 files to use Literably. Please try using…" at bounding box center [708, 630] width 924 height 210
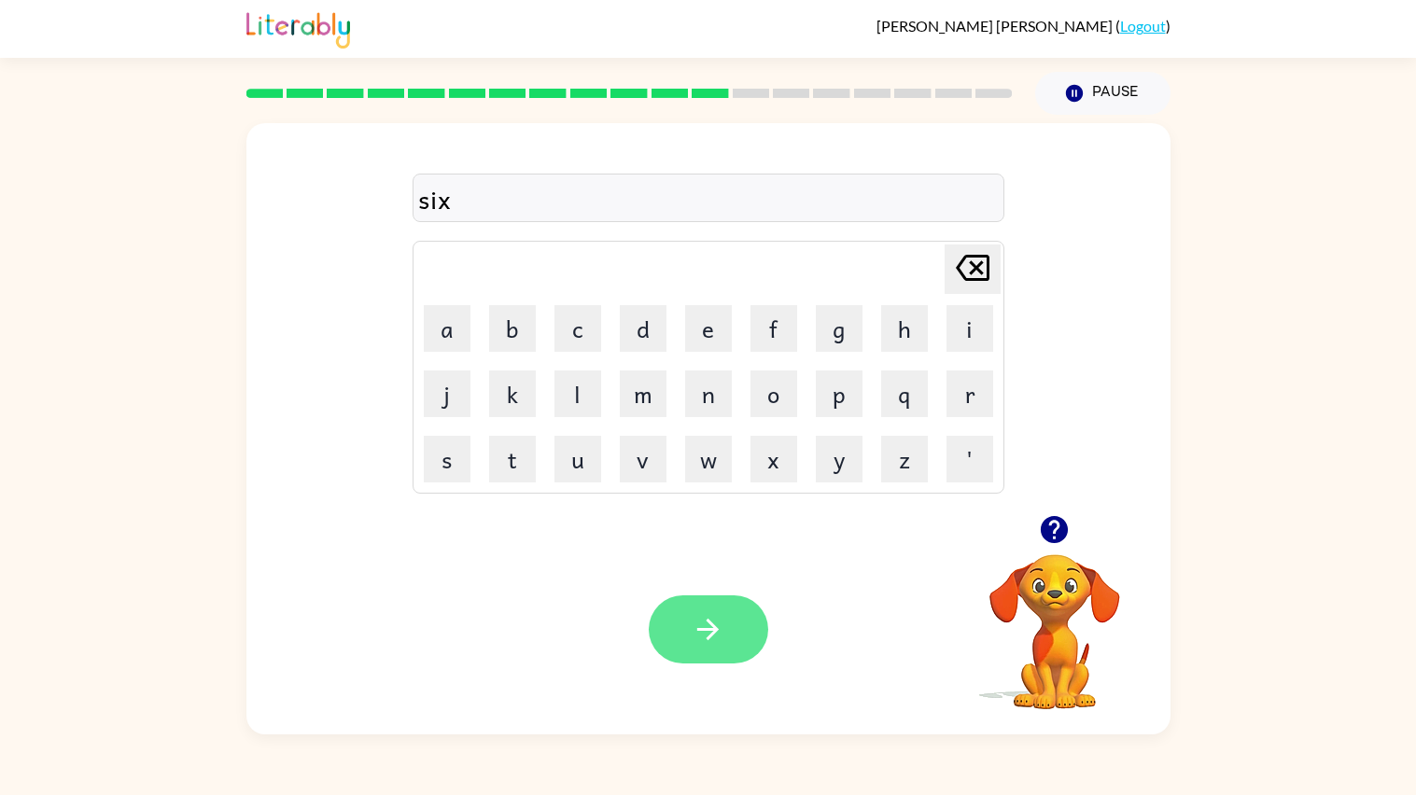
click at [705, 645] on icon "button" at bounding box center [708, 629] width 33 height 33
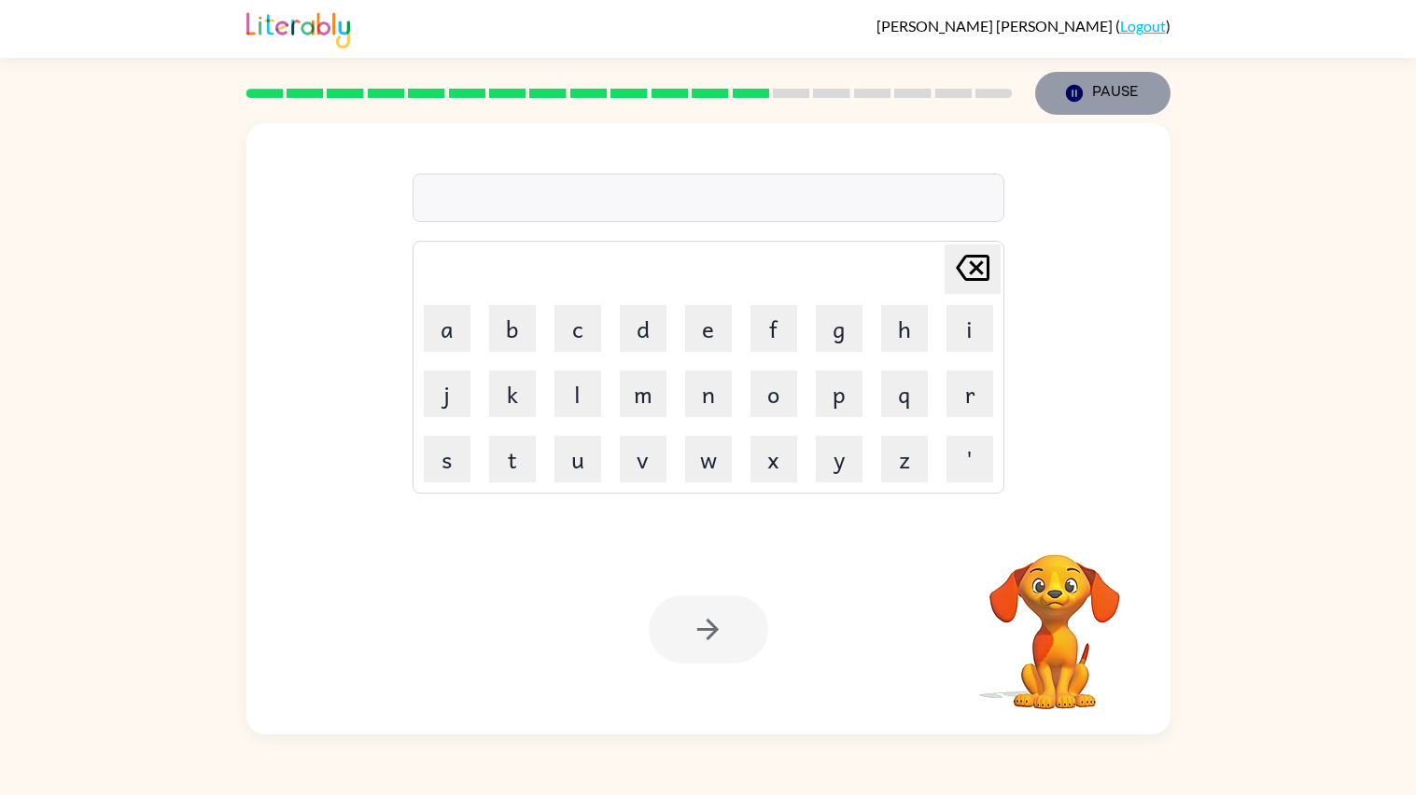
click at [1081, 93] on icon "button" at bounding box center [1073, 93] width 17 height 17
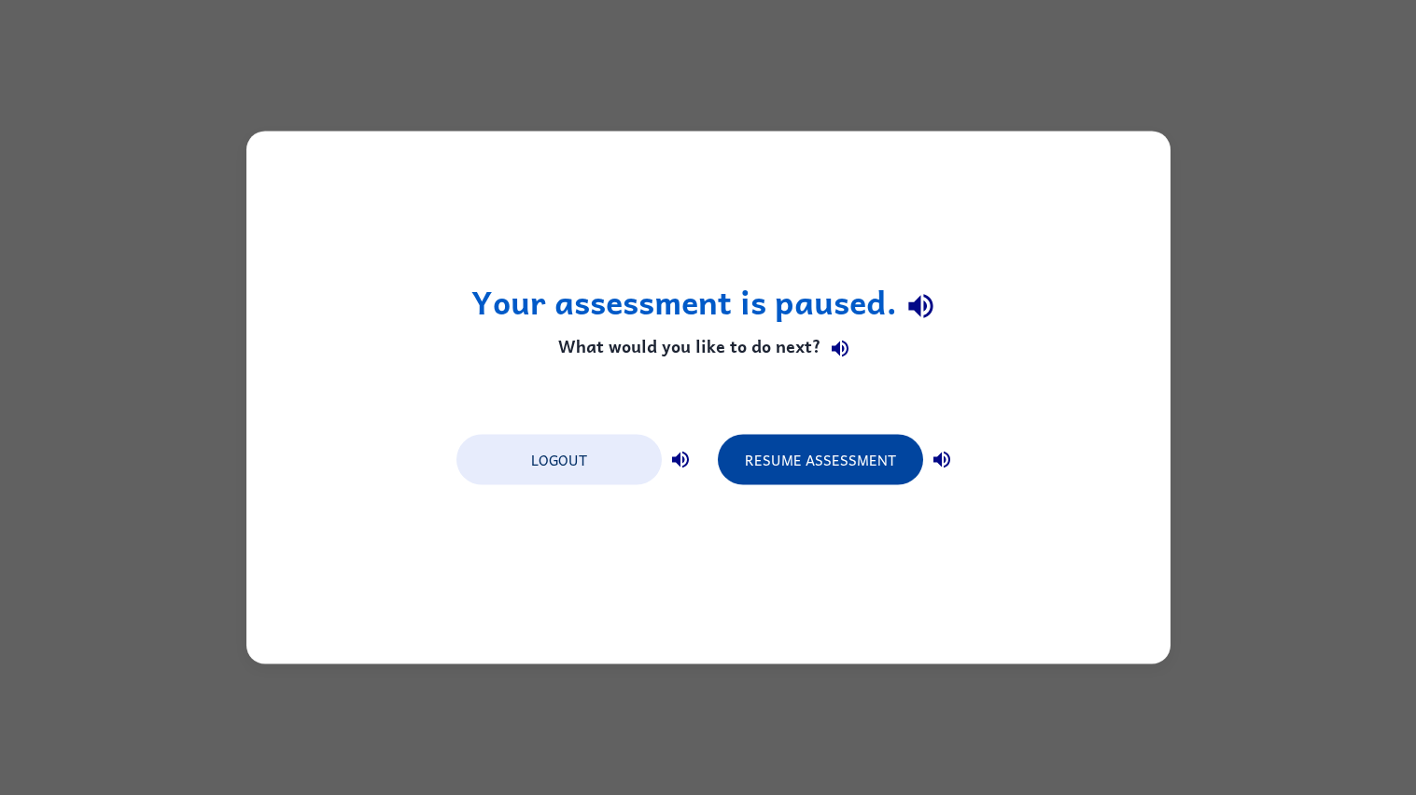
click at [811, 455] on button "Resume Assessment" at bounding box center [820, 460] width 205 height 50
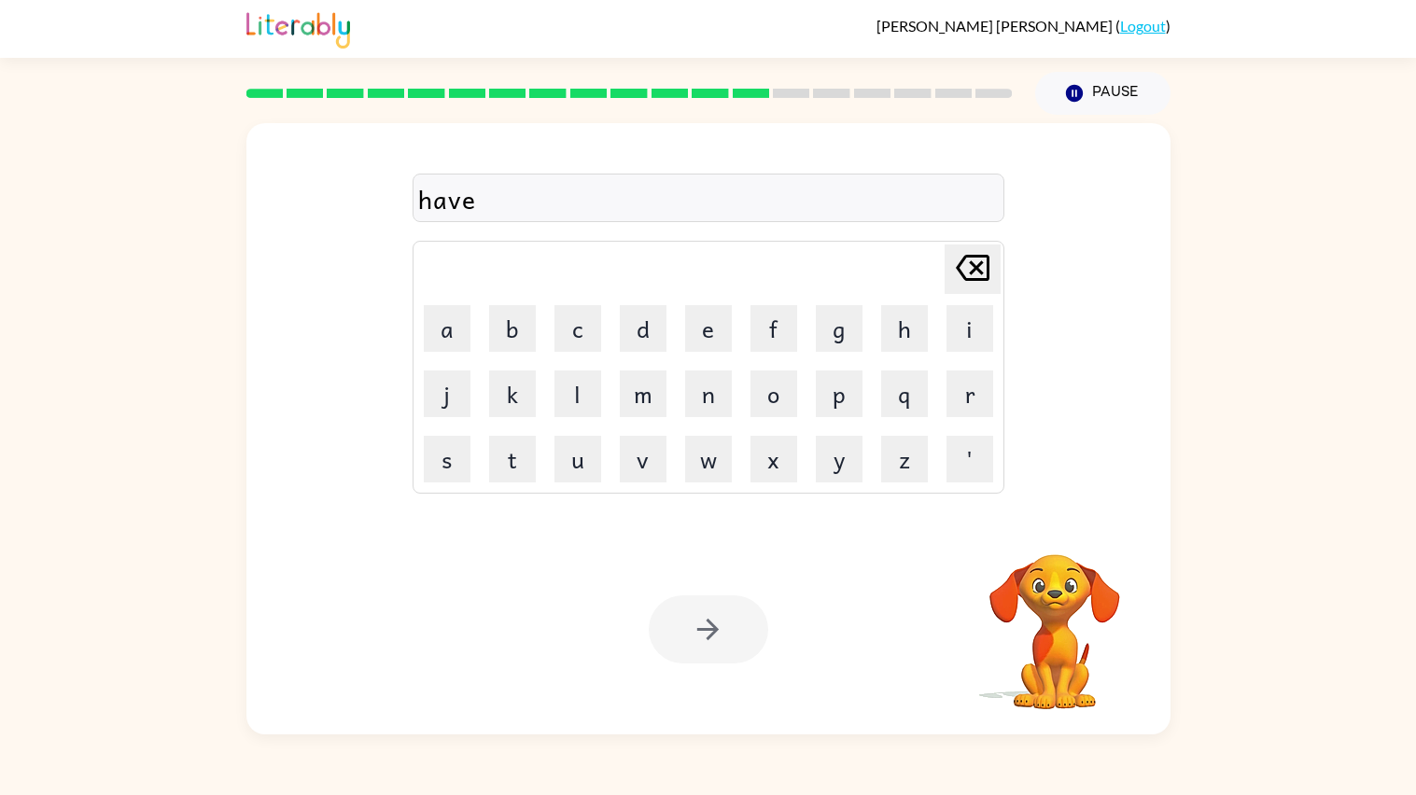
click at [699, 621] on div at bounding box center [709, 630] width 120 height 68
click at [1082, 84] on icon "Pause" at bounding box center [1074, 93] width 21 height 21
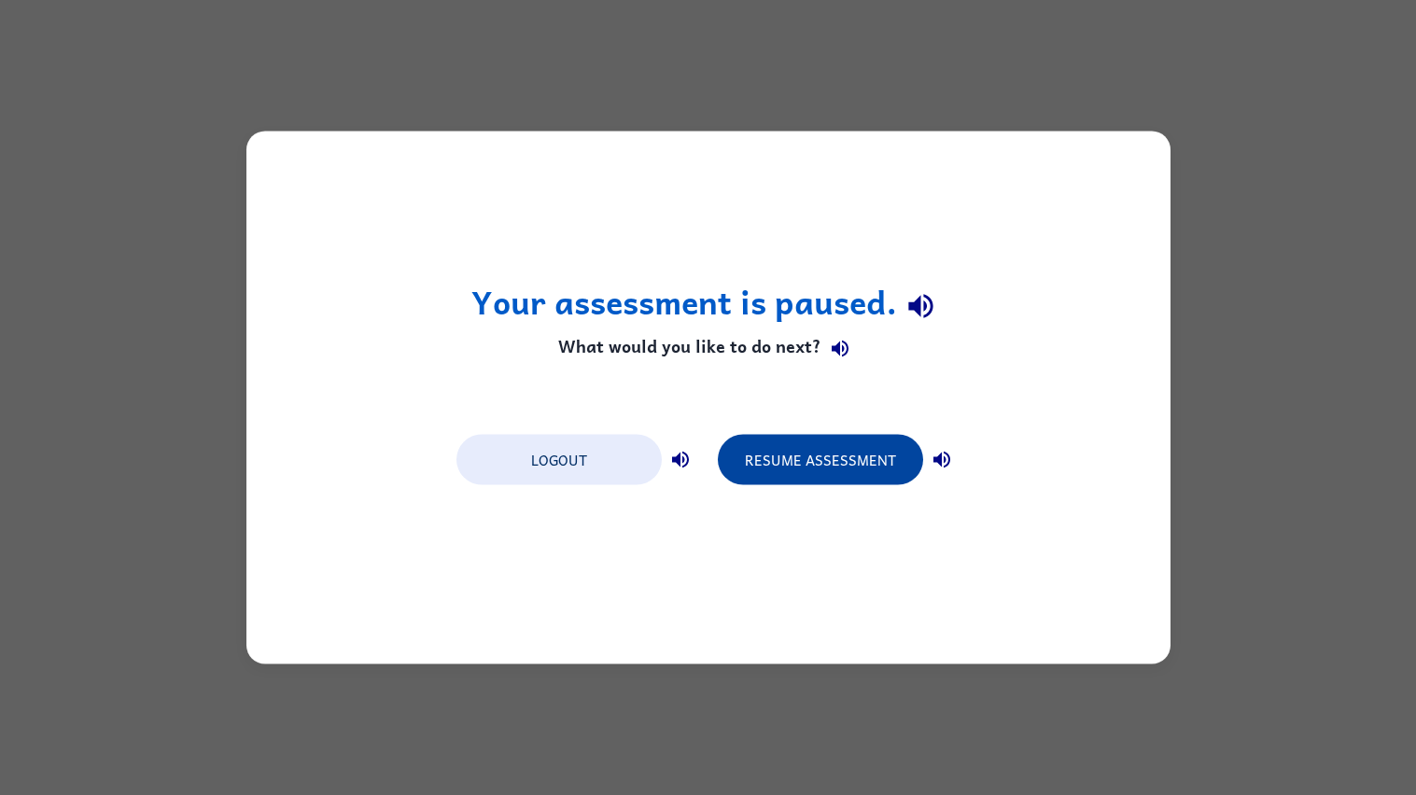
click at [847, 455] on button "Resume Assessment" at bounding box center [820, 460] width 205 height 50
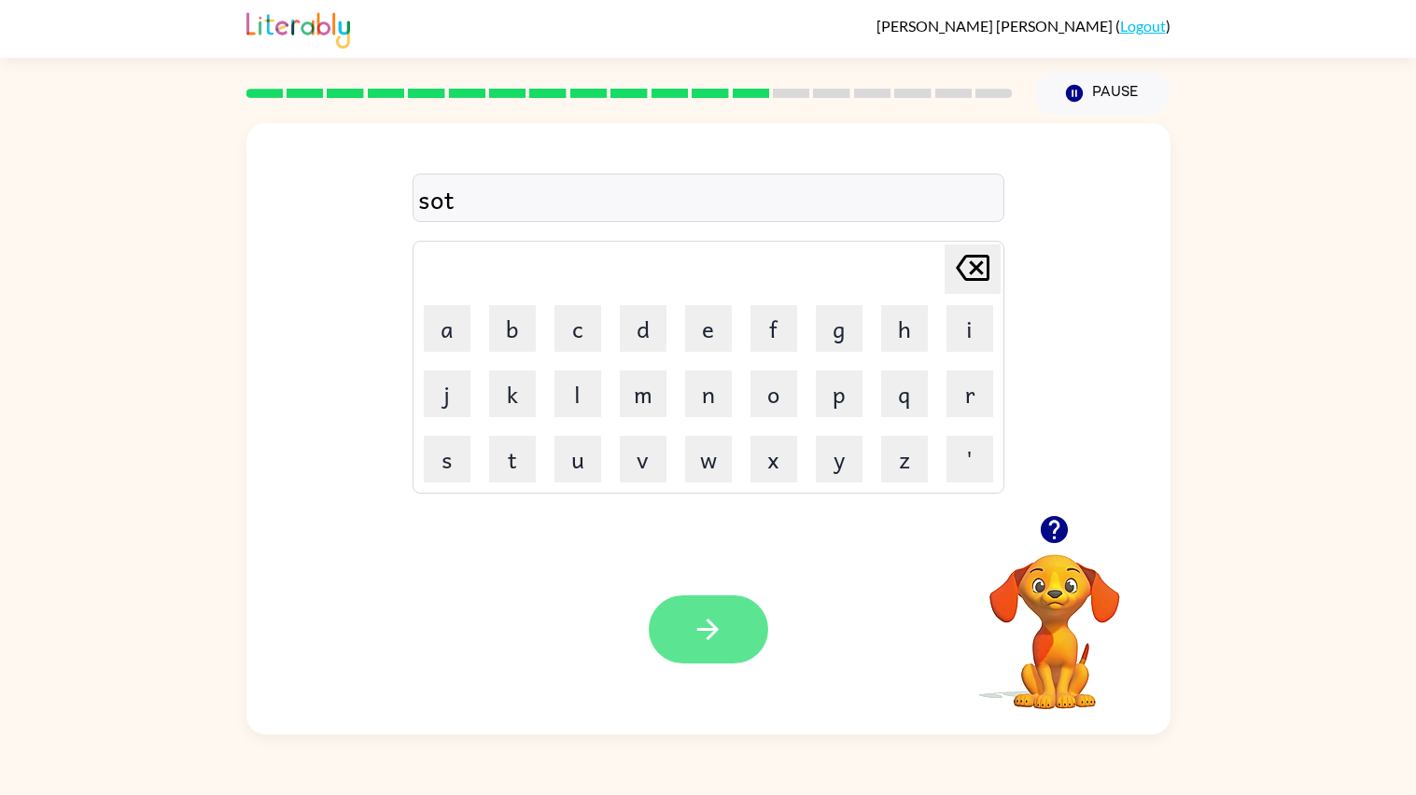
click at [668, 652] on button "button" at bounding box center [709, 630] width 120 height 68
click at [668, 652] on div at bounding box center [709, 630] width 120 height 68
click at [664, 557] on div "Your browser must support playing .mp4 files to use Literably. Please try using…" at bounding box center [708, 630] width 924 height 210
click at [707, 602] on button "button" at bounding box center [709, 630] width 120 height 68
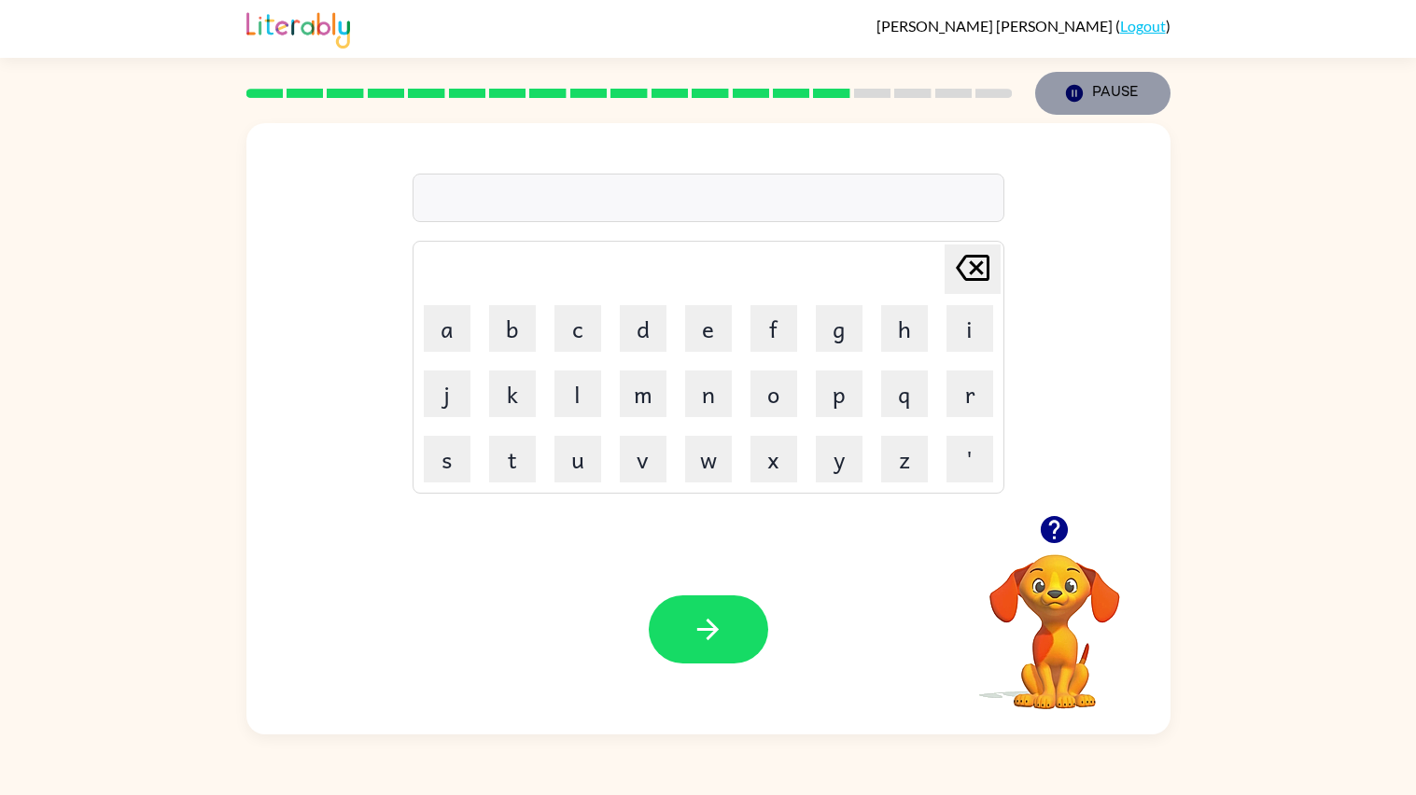
click at [1078, 99] on icon "button" at bounding box center [1073, 93] width 17 height 17
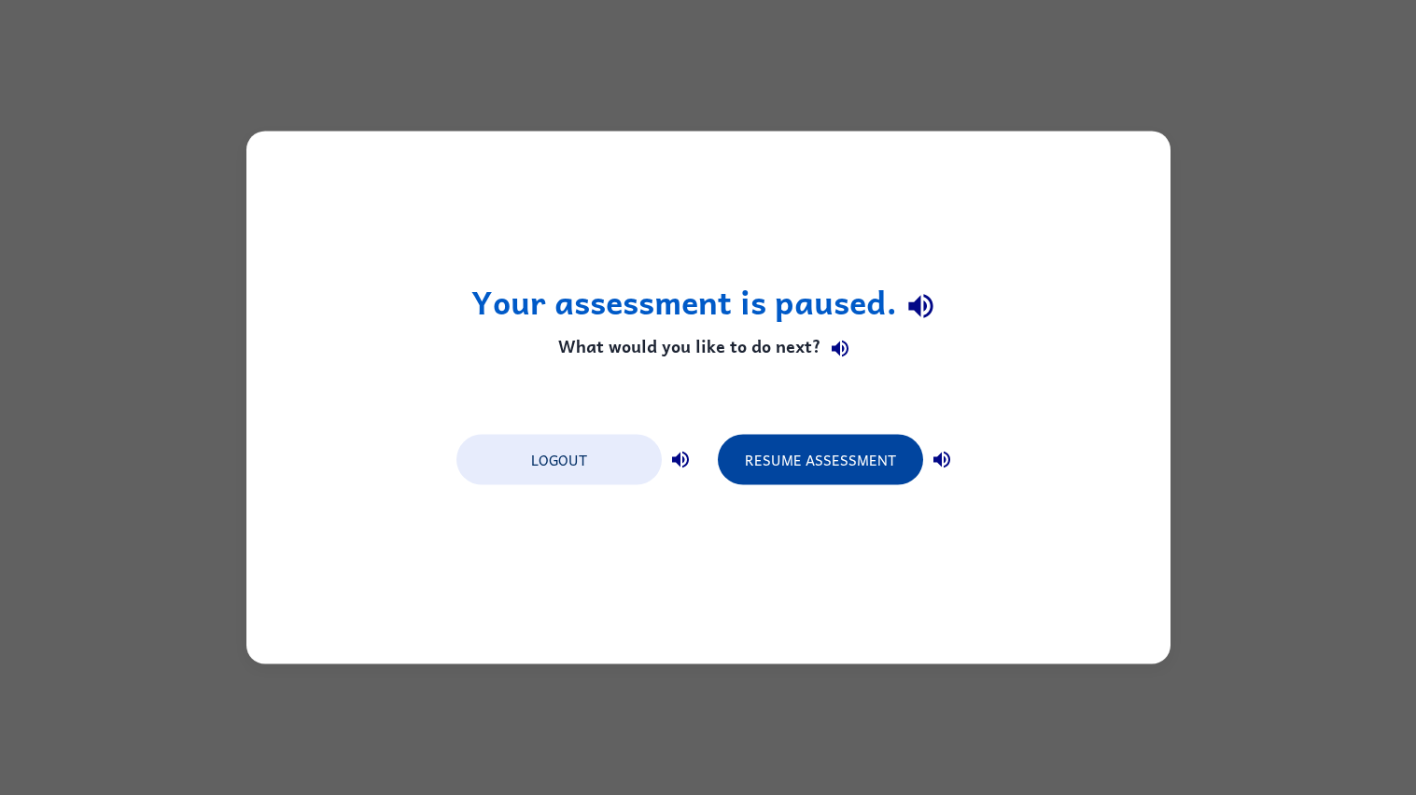
click at [834, 445] on button "Resume Assessment" at bounding box center [820, 460] width 205 height 50
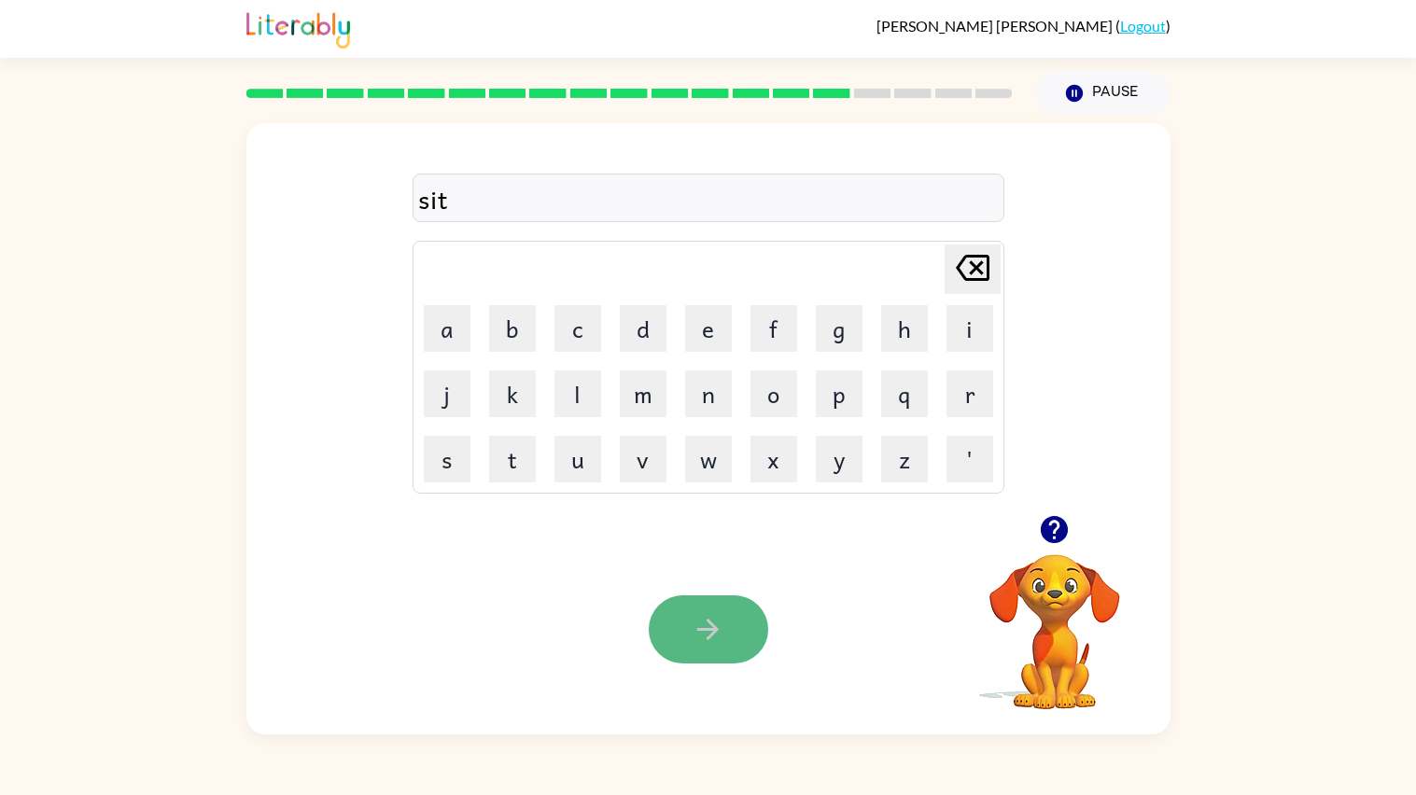
click at [705, 626] on icon "button" at bounding box center [708, 629] width 33 height 33
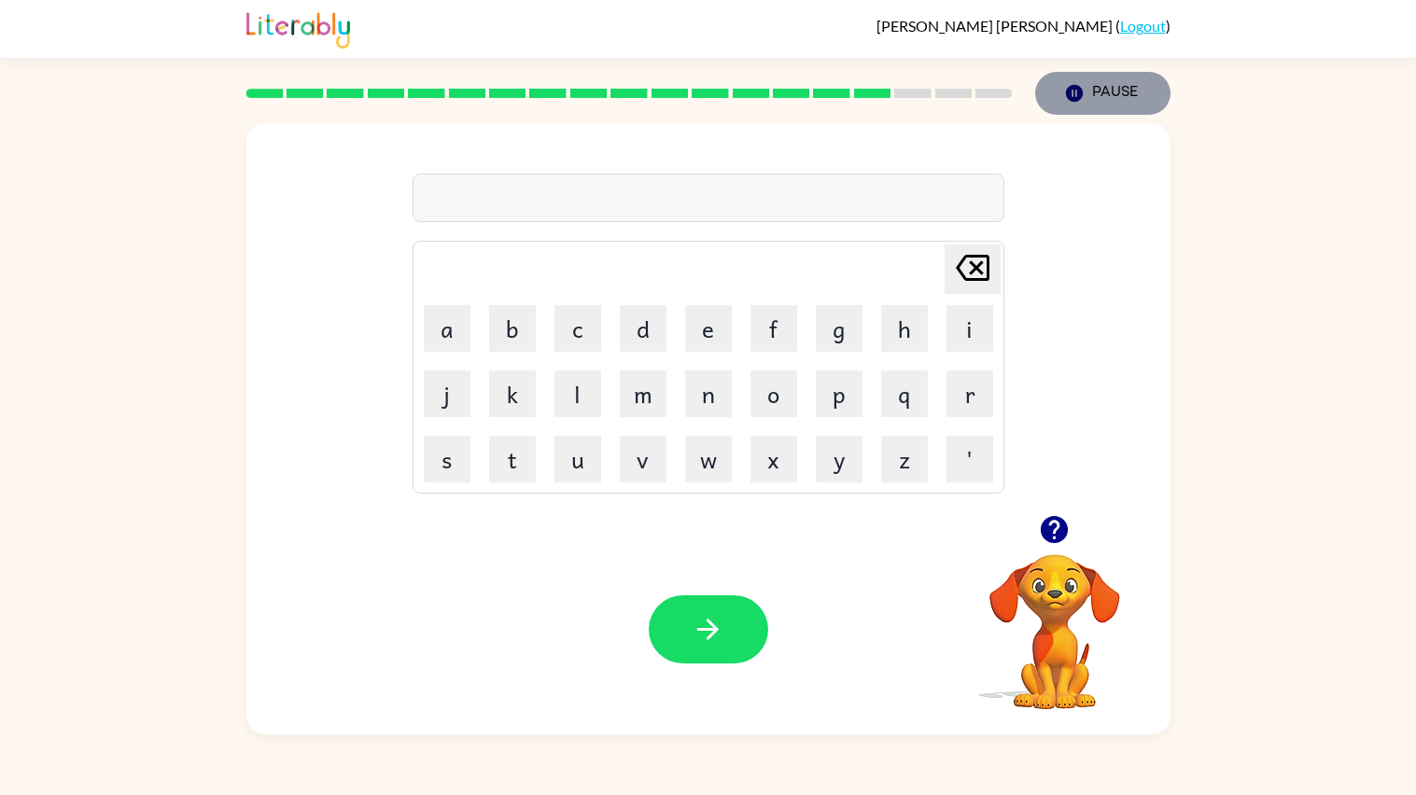
click at [1111, 98] on button "Pause Pause" at bounding box center [1102, 93] width 135 height 43
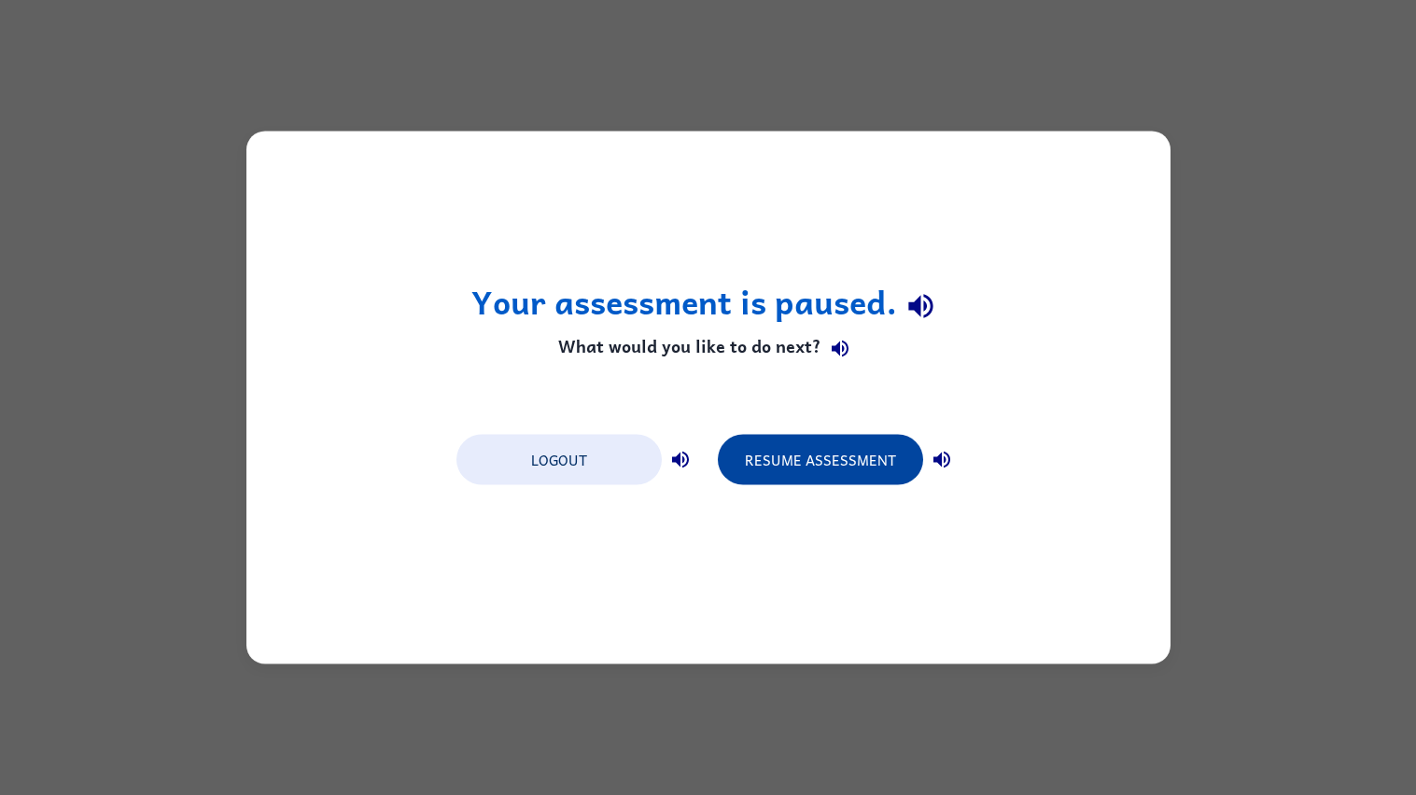
click at [886, 452] on button "Resume Assessment" at bounding box center [820, 460] width 205 height 50
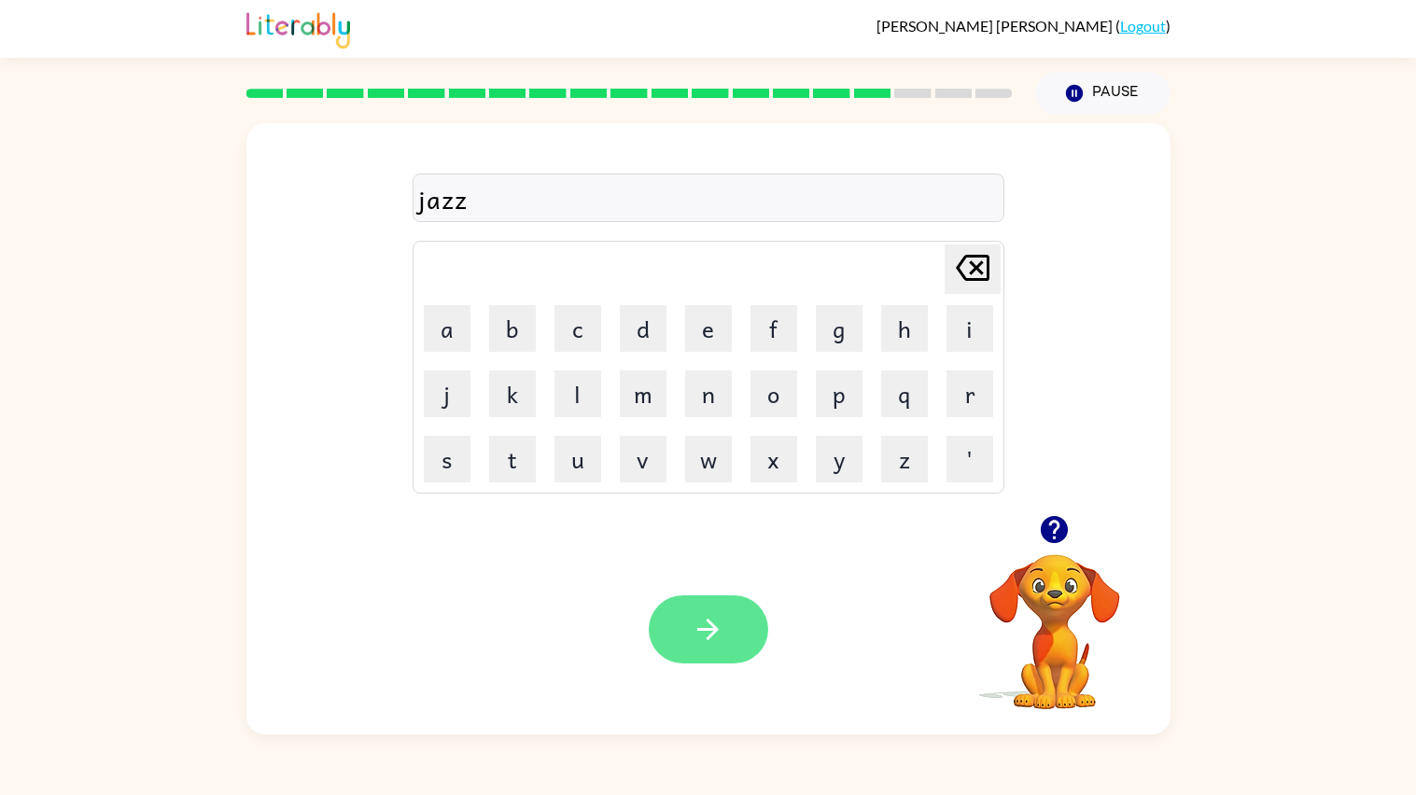
click at [725, 610] on button "button" at bounding box center [709, 630] width 120 height 68
click at [716, 625] on icon "button" at bounding box center [708, 629] width 33 height 33
click at [704, 607] on button "button" at bounding box center [709, 630] width 120 height 68
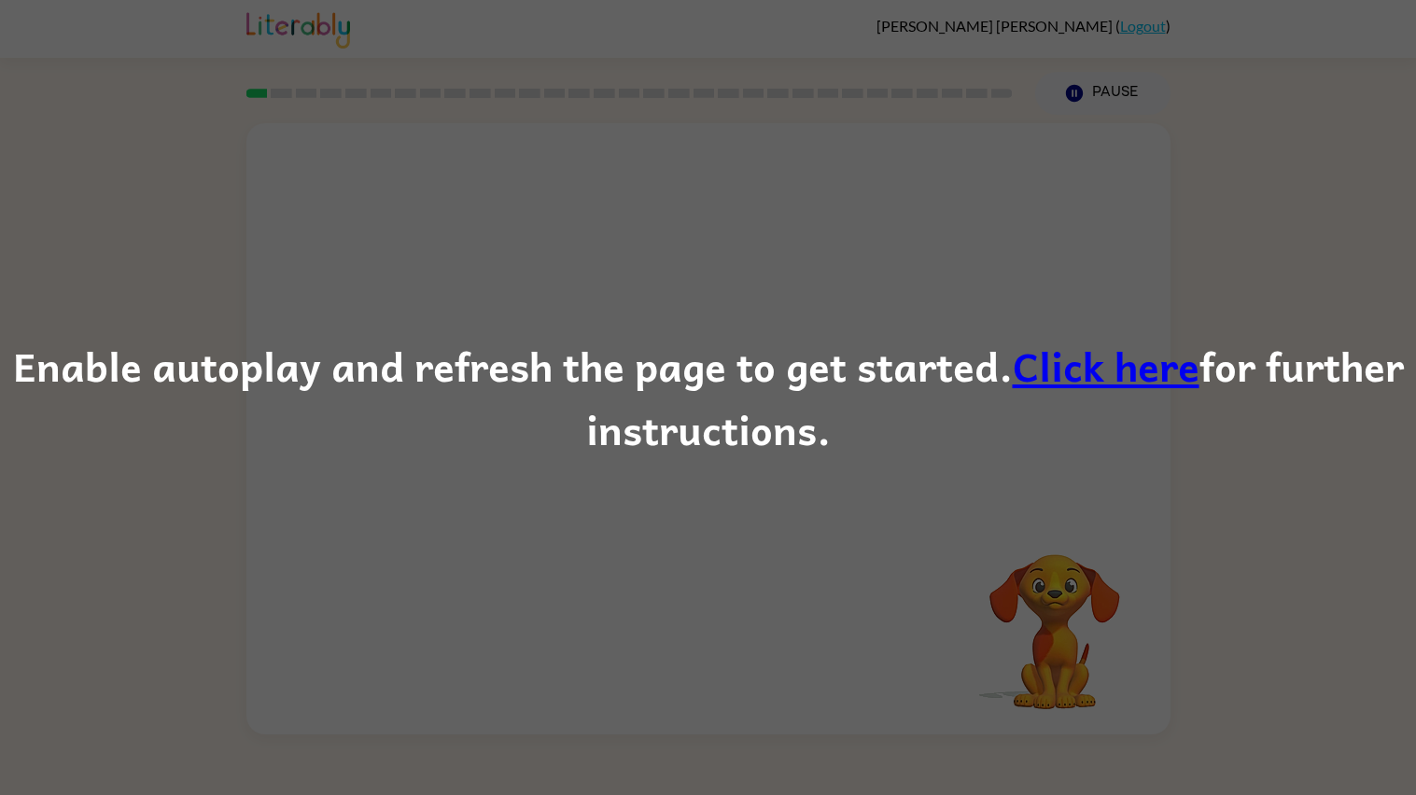
drag, startPoint x: 0, startPoint y: 0, endPoint x: 320, endPoint y: 511, distance: 602.8
click at [320, 511] on div "Enable autoplay and refresh the page to get started. Click here for further ins…" at bounding box center [708, 397] width 1416 height 795
click at [658, 421] on div "Enable autoplay and refresh the page to get started. Click here for further ins…" at bounding box center [708, 397] width 1416 height 127
click at [703, 0] on div "Enable autoplay and refresh the page to get started. Click here for further ins…" at bounding box center [708, 397] width 1416 height 795
click at [353, 654] on div "Enable autoplay and refresh the page to get started. Click here for further ins…" at bounding box center [708, 397] width 1416 height 795
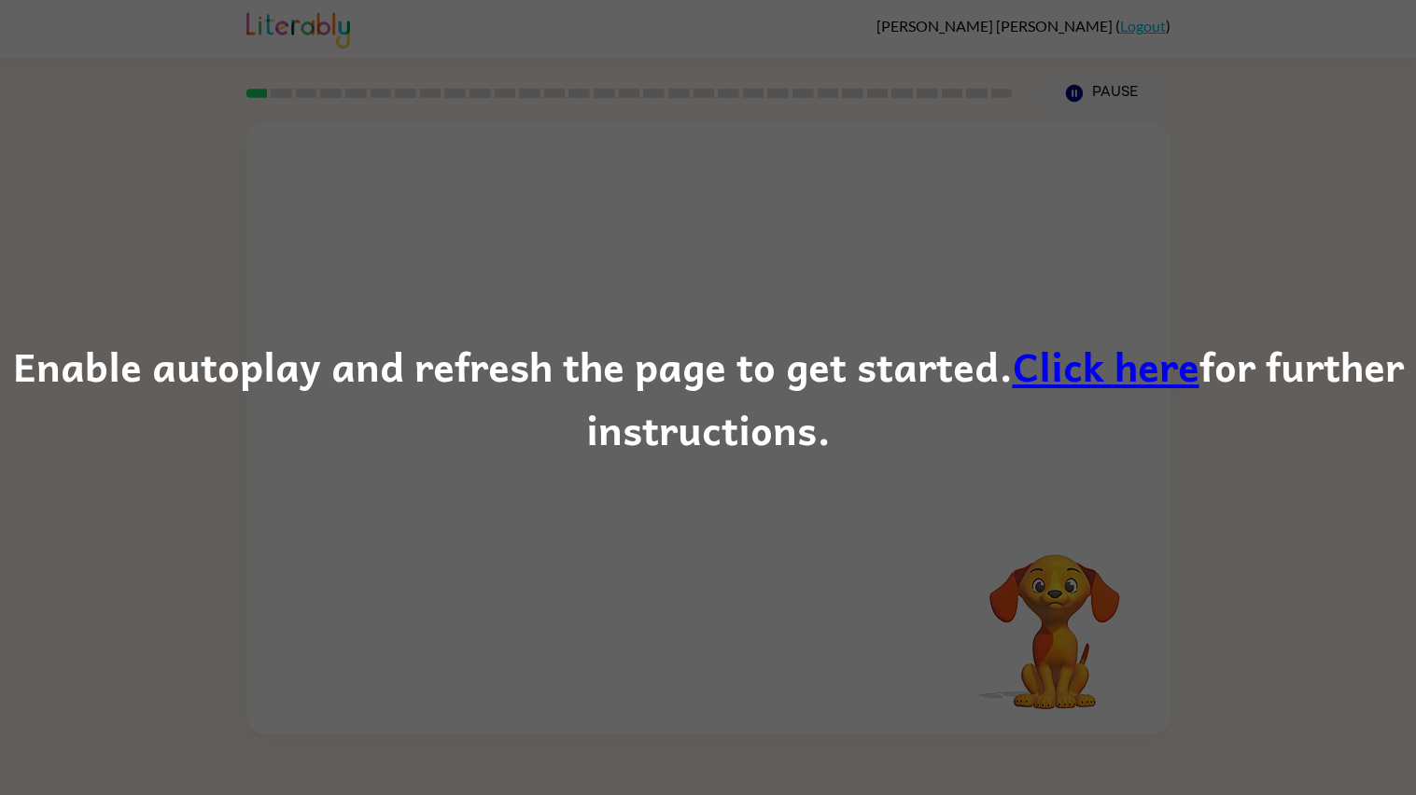
click at [502, 482] on div "Enable autoplay and refresh the page to get started. Click here for further ins…" at bounding box center [708, 397] width 1416 height 795
